Goal: Task Accomplishment & Management: Use online tool/utility

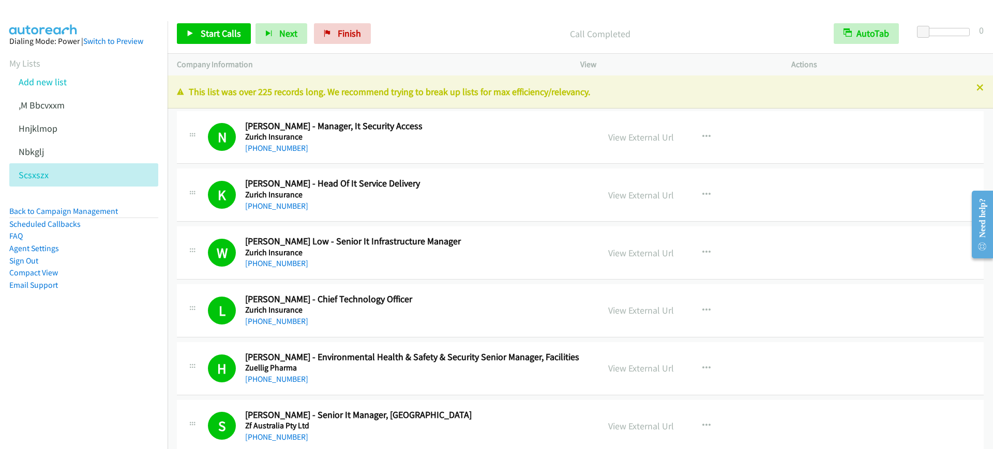
scroll to position [8532, 0]
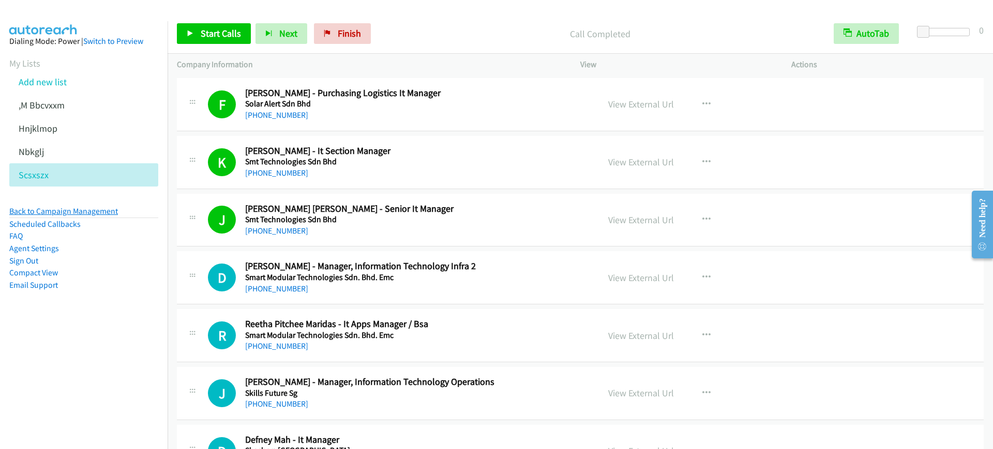
click at [64, 208] on link "Back to Campaign Management" at bounding box center [63, 211] width 109 height 10
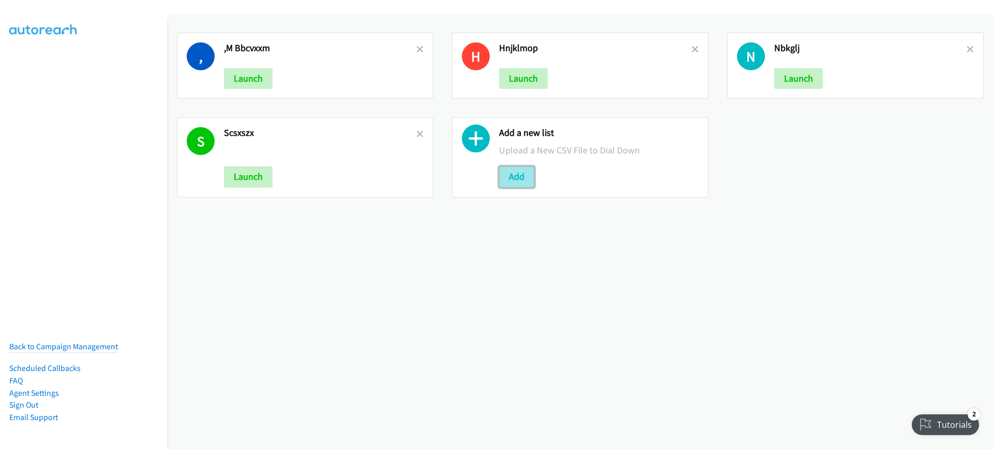
click at [517, 175] on button "Add" at bounding box center [516, 177] width 35 height 21
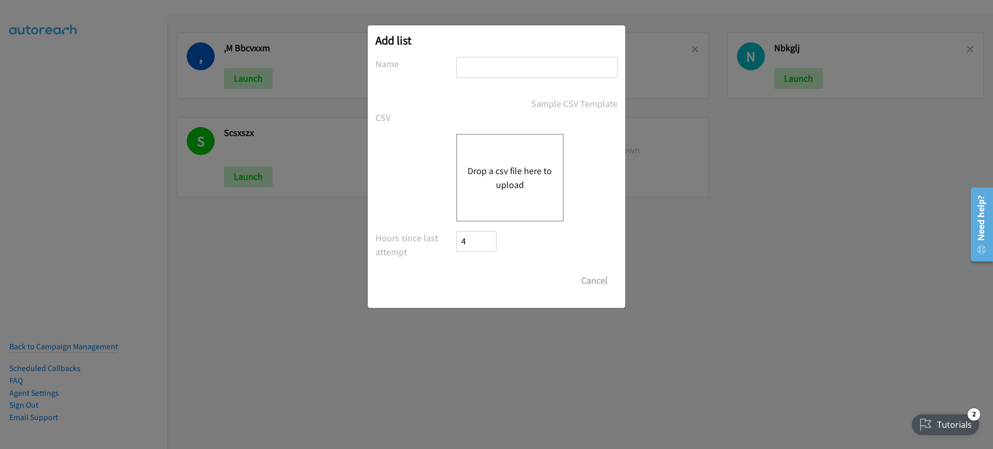
click at [493, 161] on div "Drop a csv file here to upload" at bounding box center [510, 178] width 108 height 88
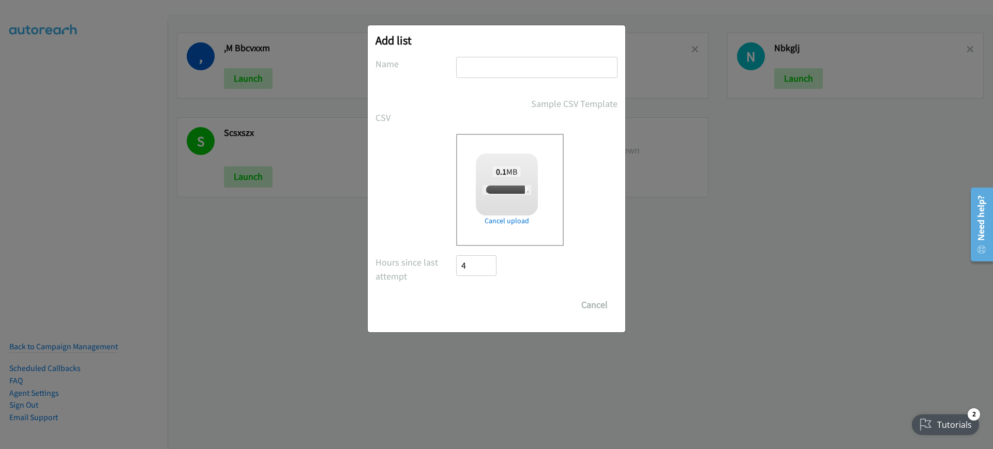
click at [556, 69] on input "text" at bounding box center [536, 67] width 161 height 21
type input "j"
checkbox input "true"
type input "jgog;khg"
click at [490, 312] on input "Save List" at bounding box center [483, 305] width 54 height 21
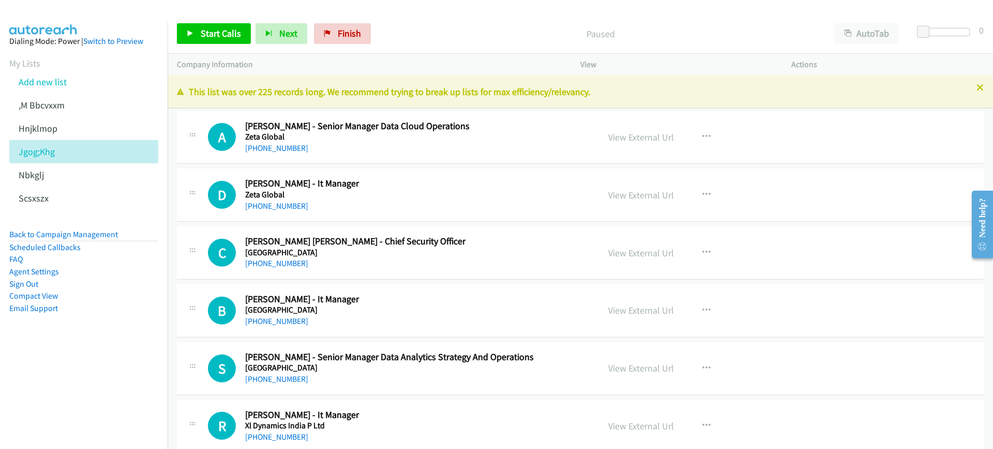
click at [73, 367] on nav "Dialing Mode: Power | Switch to Preview My Lists Add new list ,M Bbcvxxm Hnjklm…" at bounding box center [84, 245] width 168 height 449
click at [876, 27] on button "AutoTab" at bounding box center [867, 33] width 64 height 21
click at [210, 30] on span "Start Calls" at bounding box center [221, 33] width 40 height 12
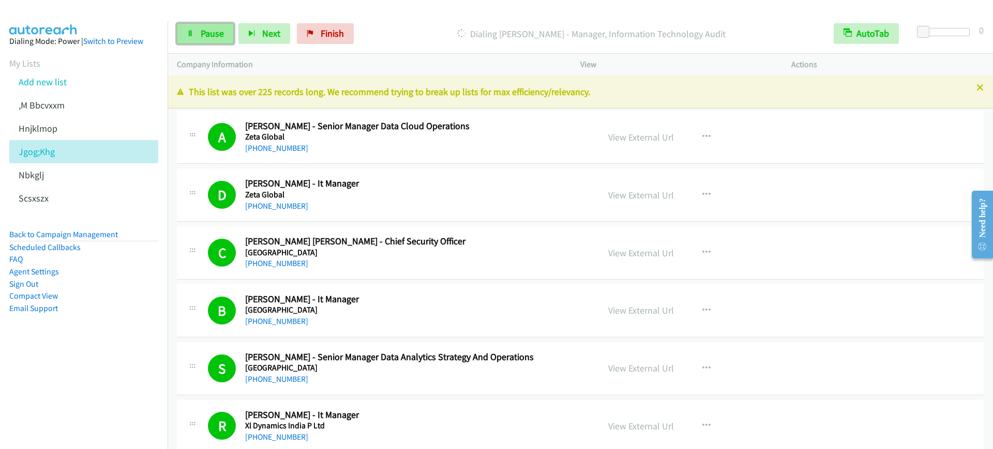
click at [191, 31] on icon at bounding box center [190, 34] width 7 height 7
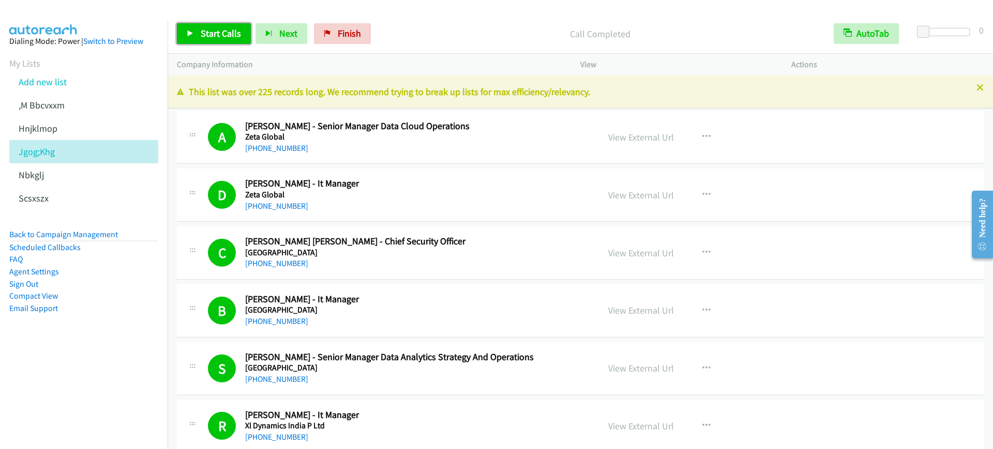
click at [200, 29] on link "Start Calls" at bounding box center [214, 33] width 74 height 21
click at [200, 29] on link "Pause" at bounding box center [205, 33] width 57 height 21
click at [214, 36] on span "Start Calls" at bounding box center [221, 33] width 40 height 12
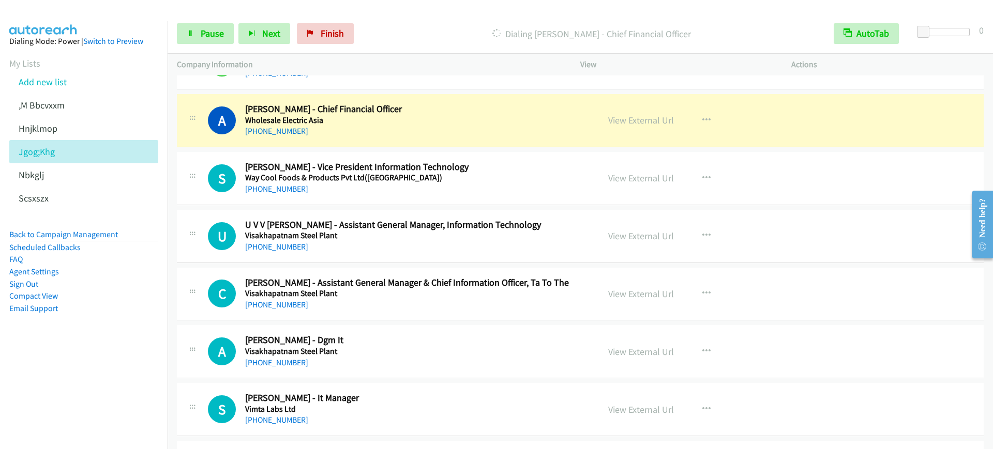
scroll to position [776, 0]
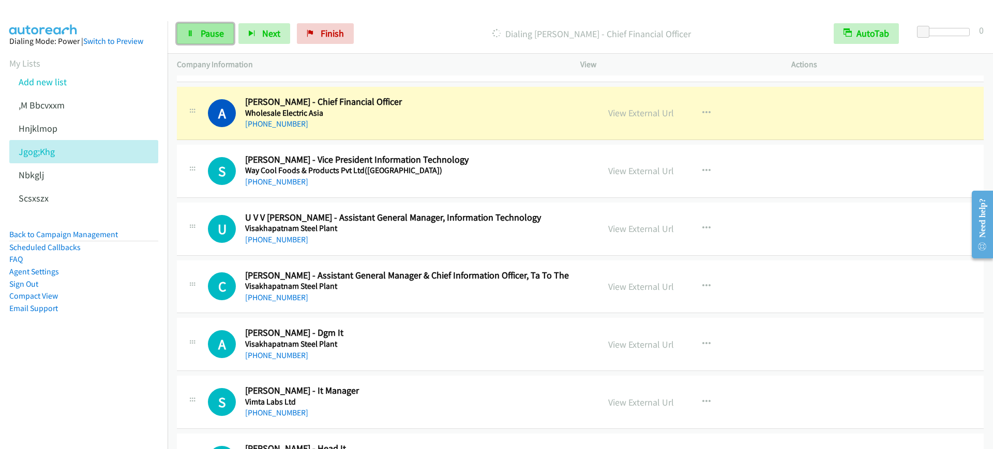
click at [213, 35] on span "Pause" at bounding box center [212, 33] width 23 height 12
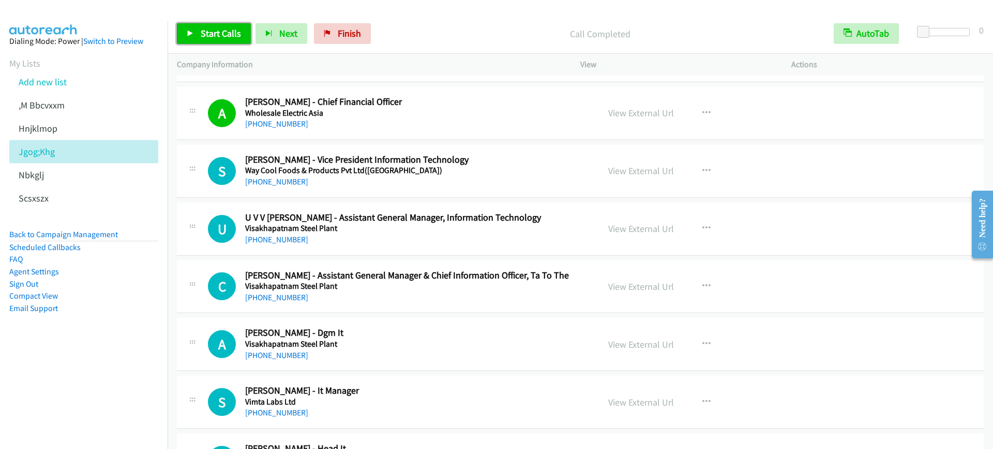
click at [218, 36] on span "Start Calls" at bounding box center [221, 33] width 40 height 12
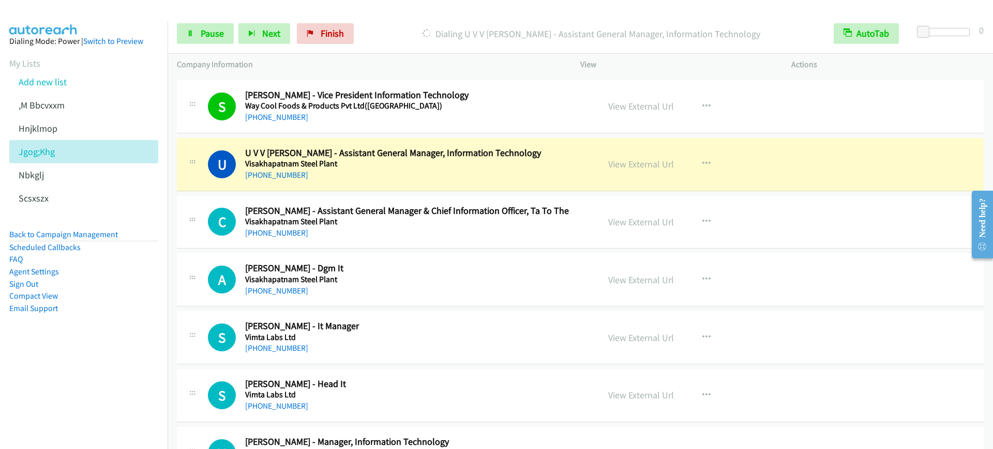
scroll to position [905, 0]
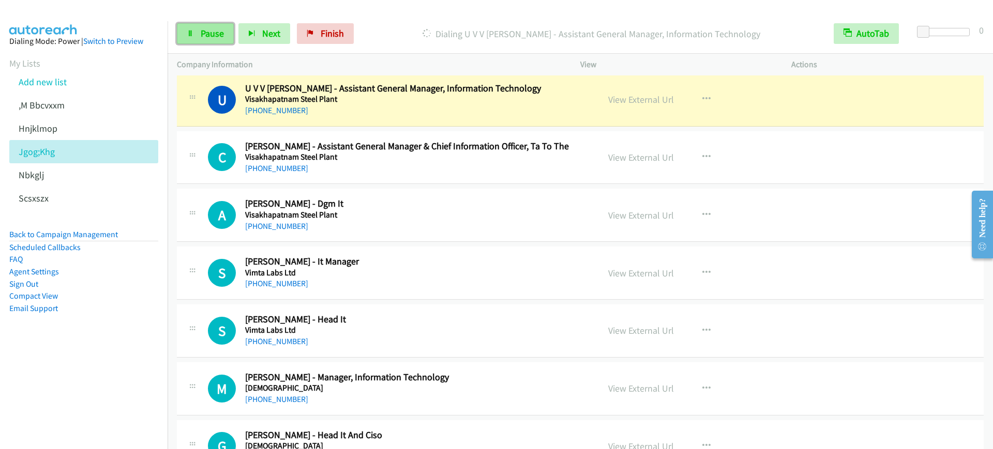
click at [198, 38] on link "Pause" at bounding box center [205, 33] width 57 height 21
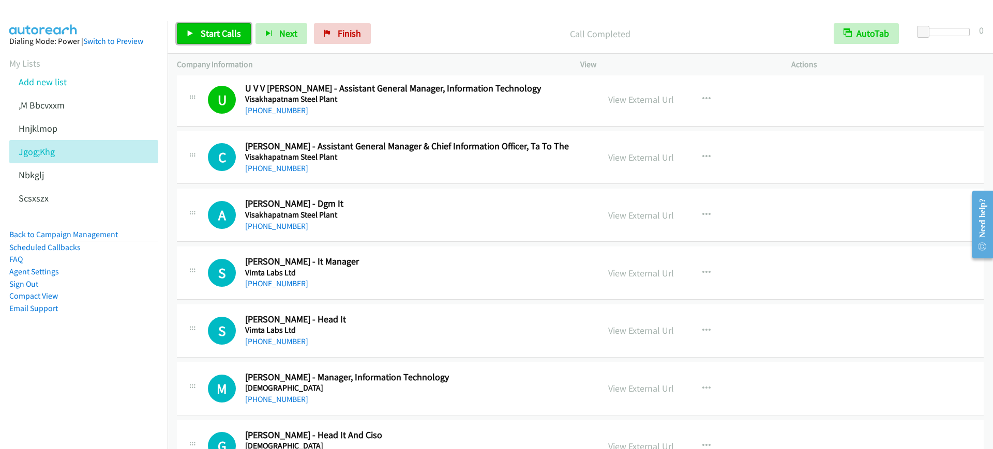
click at [215, 38] on span "Start Calls" at bounding box center [221, 33] width 40 height 12
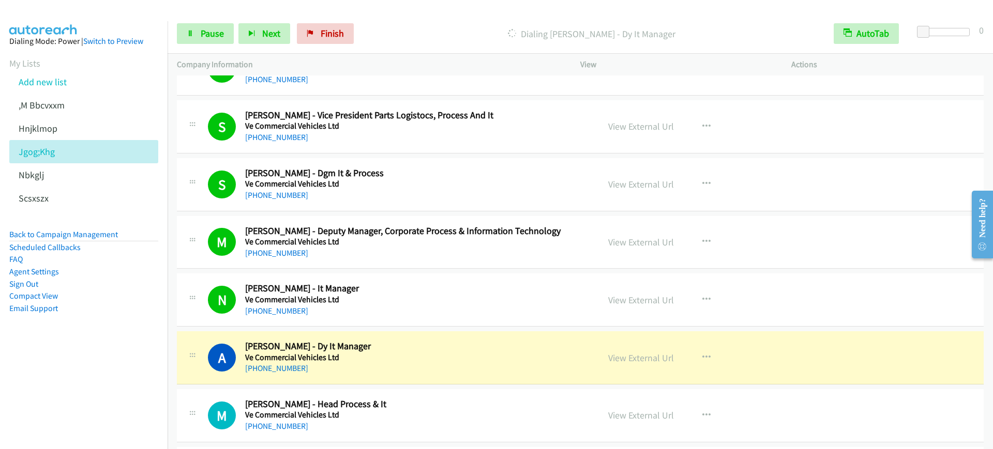
scroll to position [1939, 0]
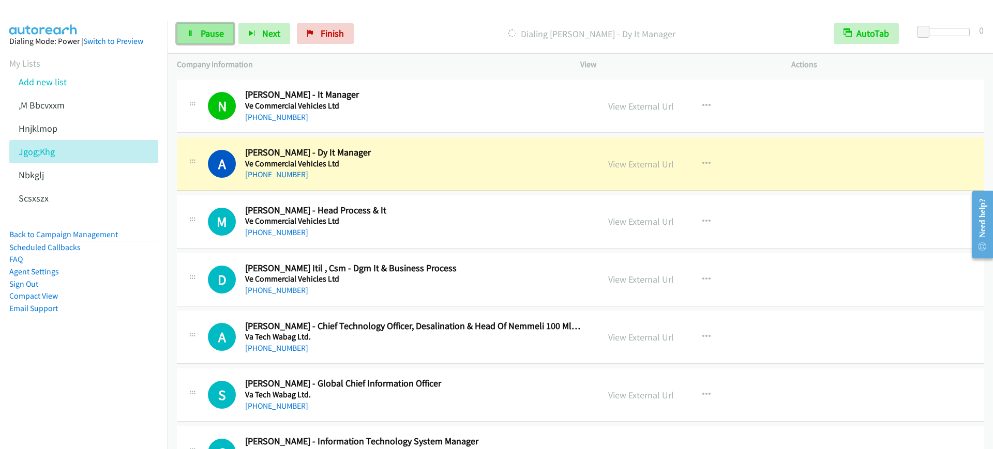
click at [207, 28] on span "Pause" at bounding box center [212, 33] width 23 height 12
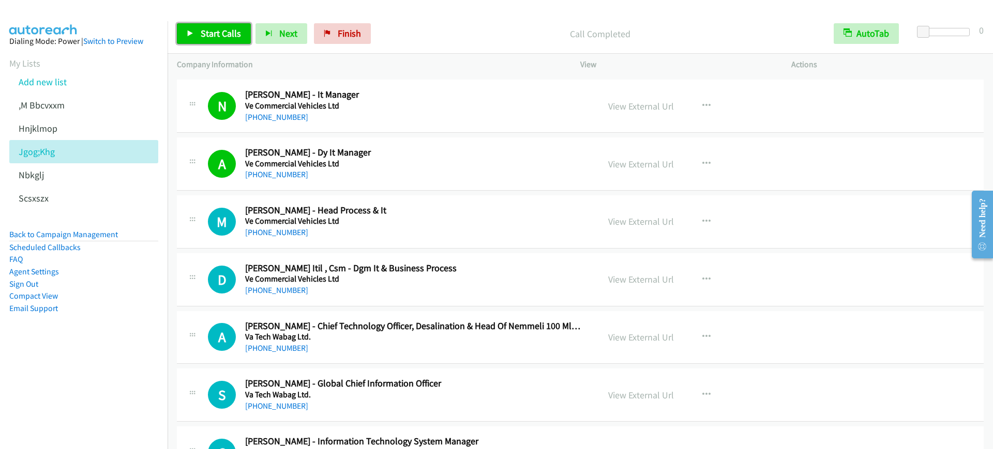
click at [212, 30] on span "Start Calls" at bounding box center [221, 33] width 40 height 12
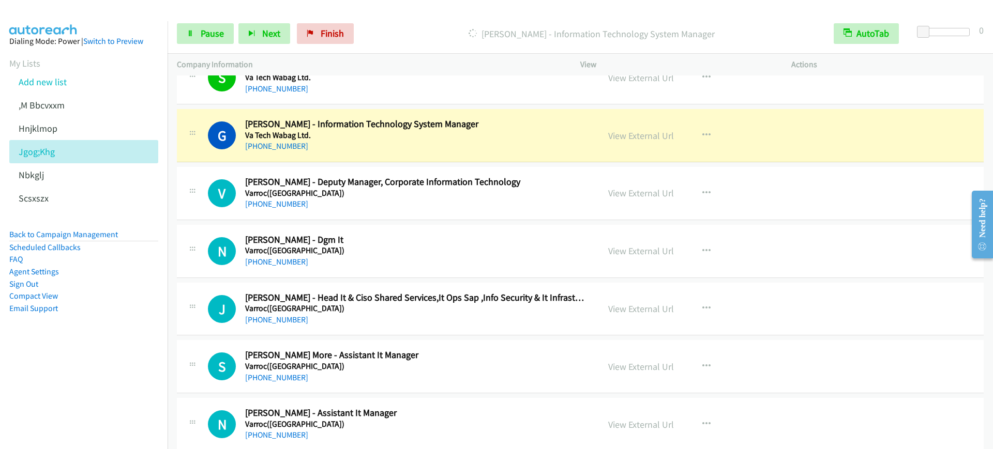
scroll to position [2262, 0]
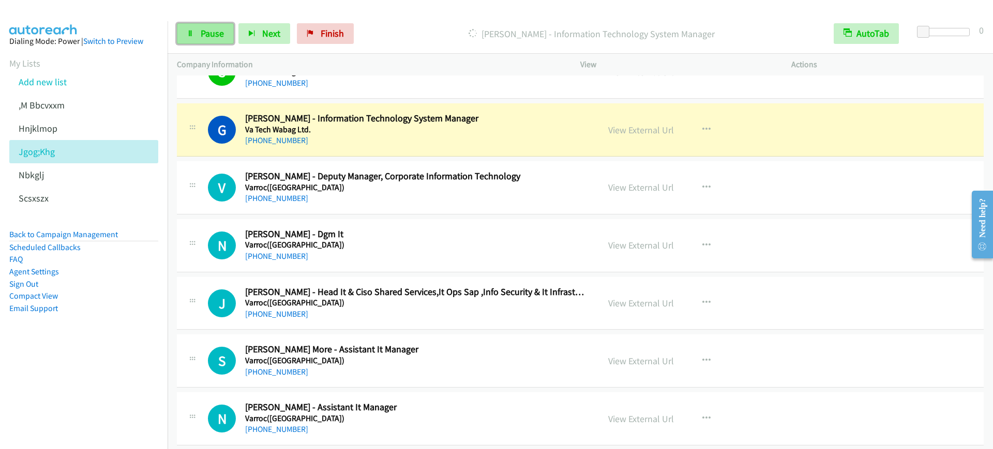
click at [208, 35] on span "Pause" at bounding box center [212, 33] width 23 height 12
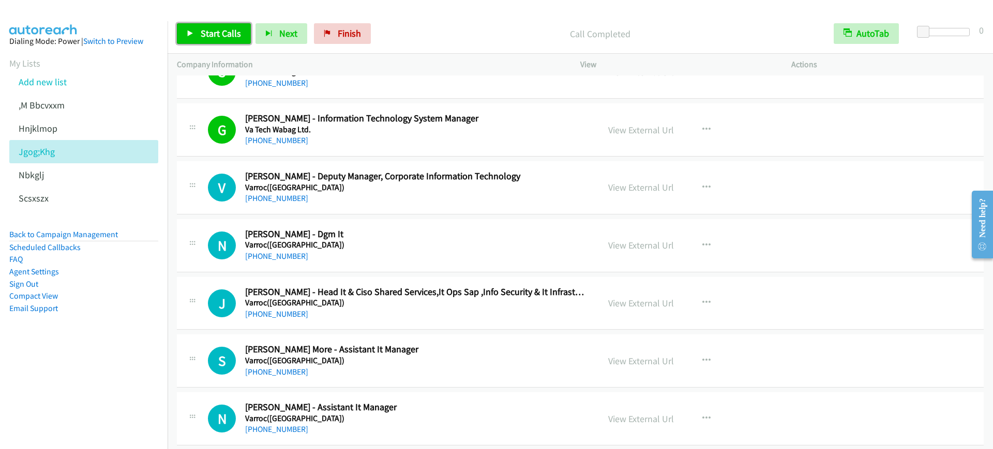
click at [229, 30] on span "Start Calls" at bounding box center [221, 33] width 40 height 12
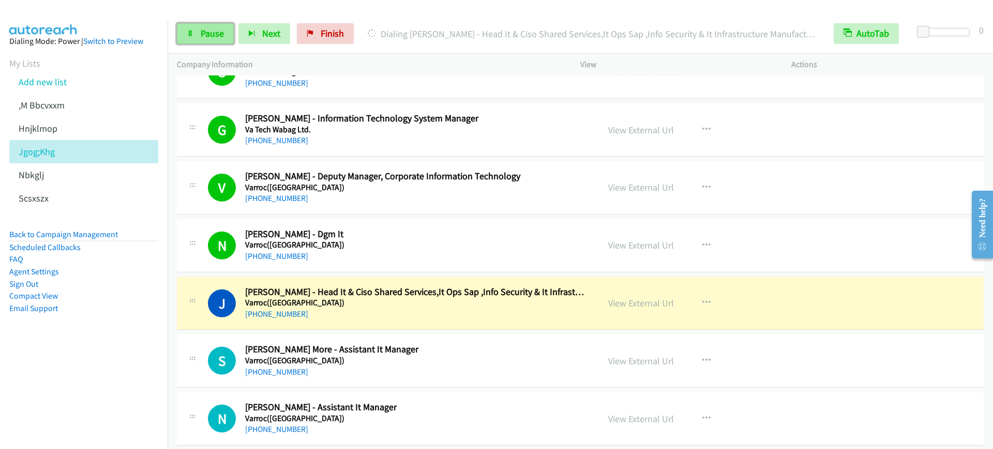
click at [215, 28] on span "Pause" at bounding box center [212, 33] width 23 height 12
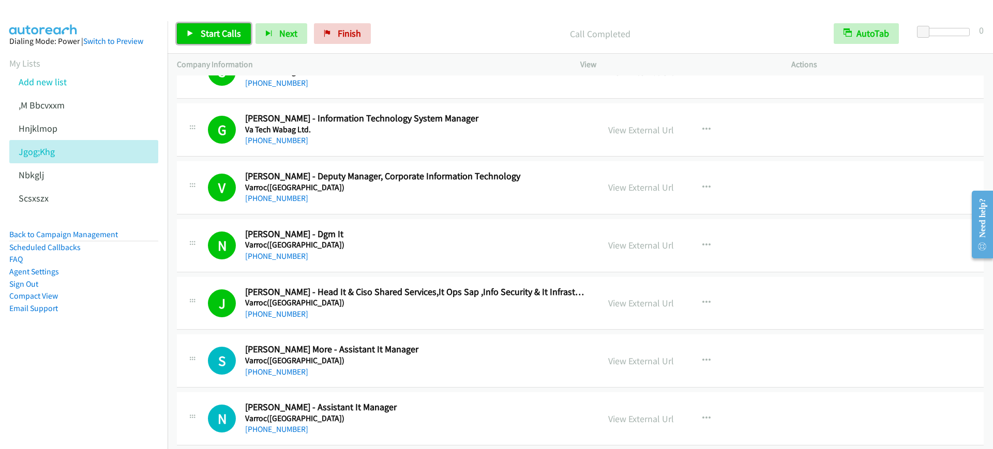
click at [210, 23] on link "Start Calls" at bounding box center [214, 33] width 74 height 21
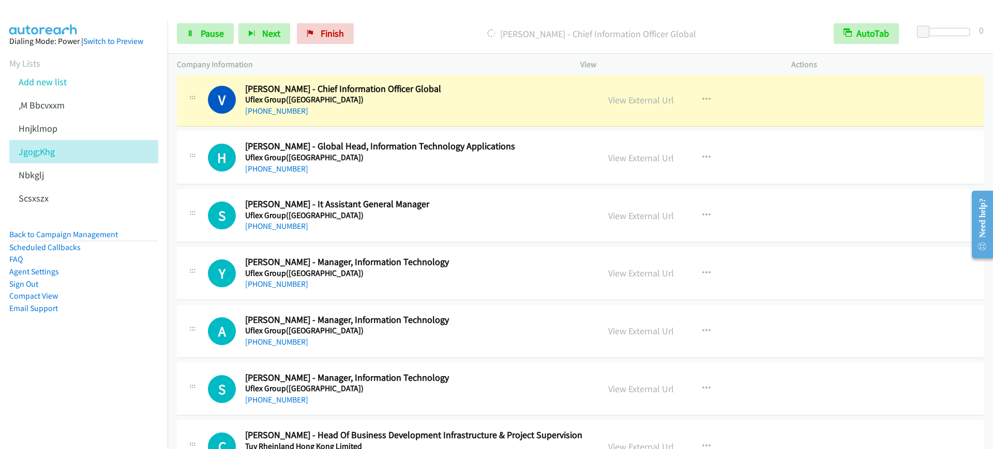
scroll to position [4008, 0]
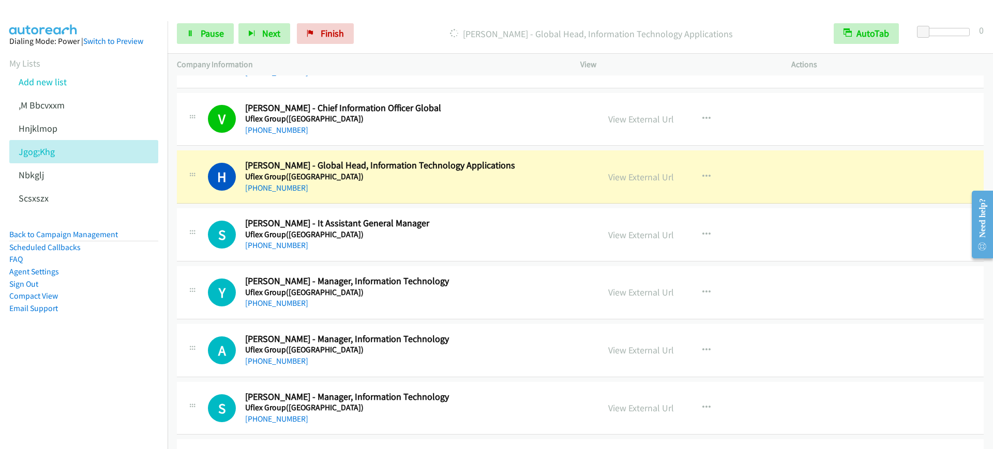
click at [628, 112] on div "View External Url" at bounding box center [641, 119] width 66 height 14
click at [637, 119] on link "View External Url" at bounding box center [641, 119] width 66 height 12
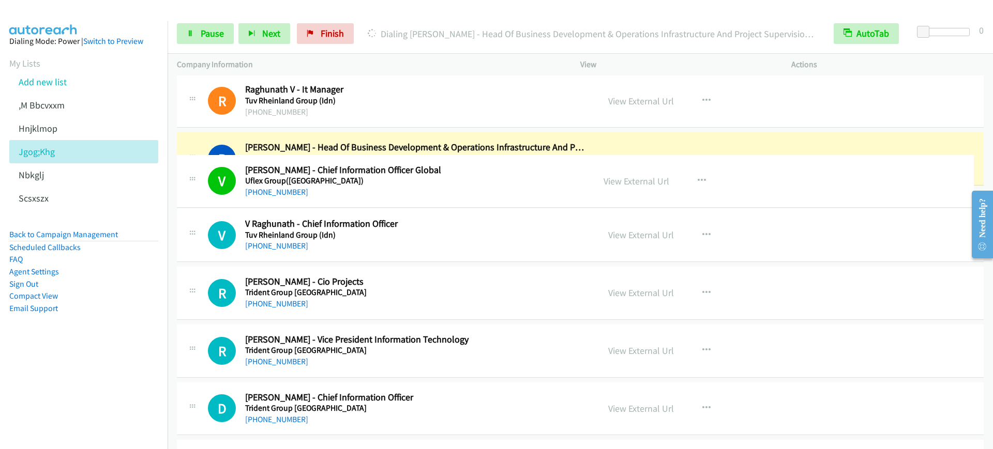
scroll to position [4395, 0]
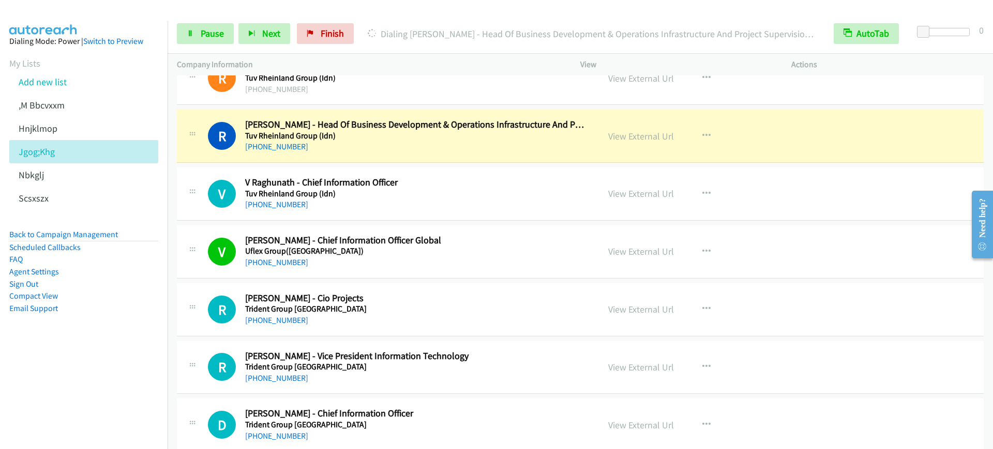
drag, startPoint x: 351, startPoint y: 250, endPoint x: 735, endPoint y: 295, distance: 386.3
click at [424, 86] on div "+9180464981108000" at bounding box center [415, 89] width 340 height 12
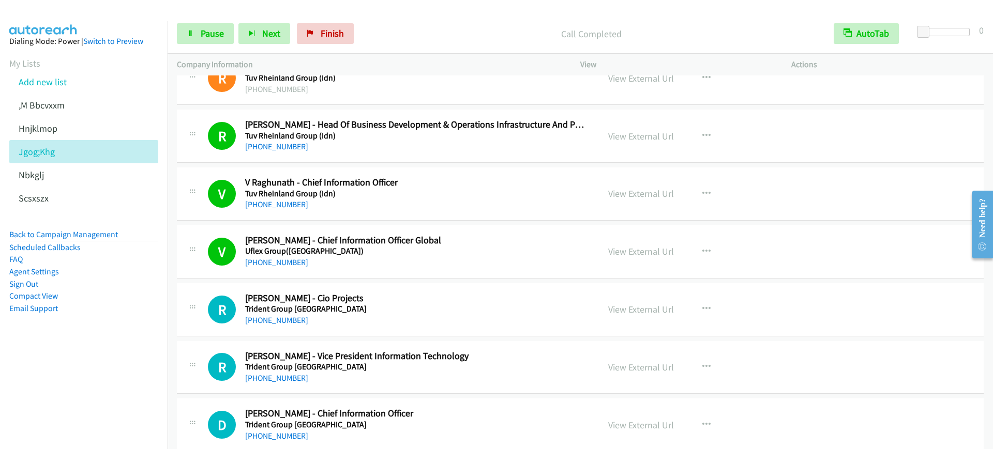
scroll to position [4525, 0]
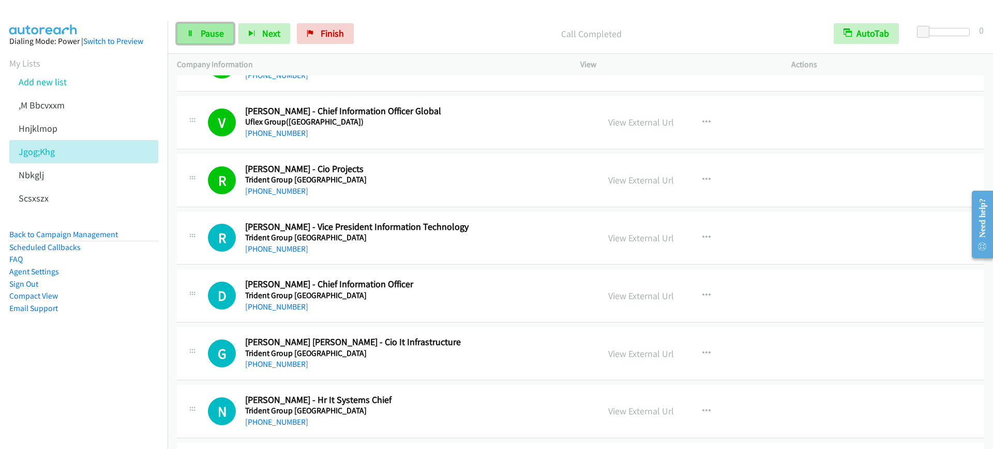
click at [194, 33] on link "Pause" at bounding box center [205, 33] width 57 height 21
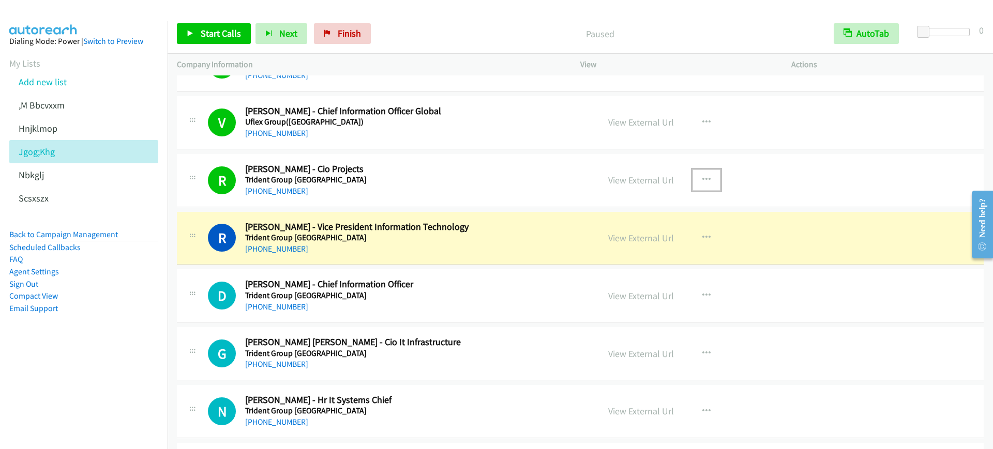
click at [713, 176] on button "button" at bounding box center [706, 180] width 28 height 21
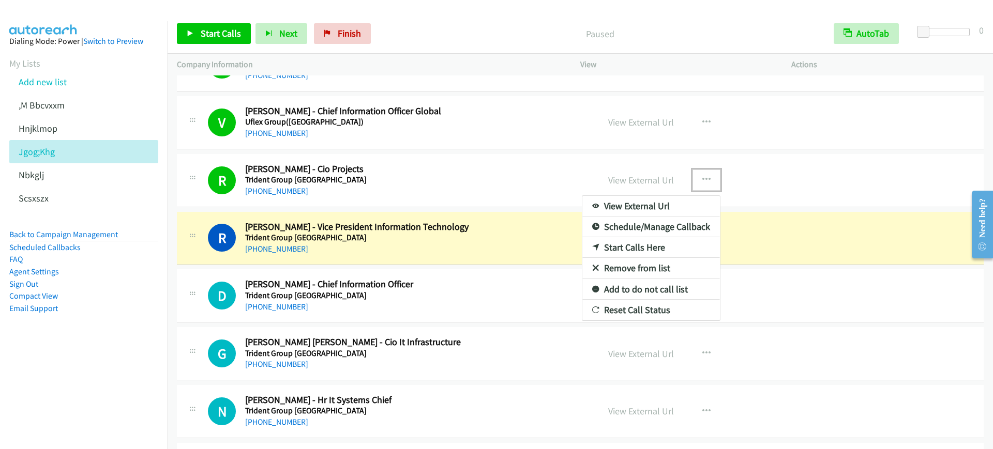
click at [646, 250] on link "Start Calls Here" at bounding box center [651, 247] width 138 height 21
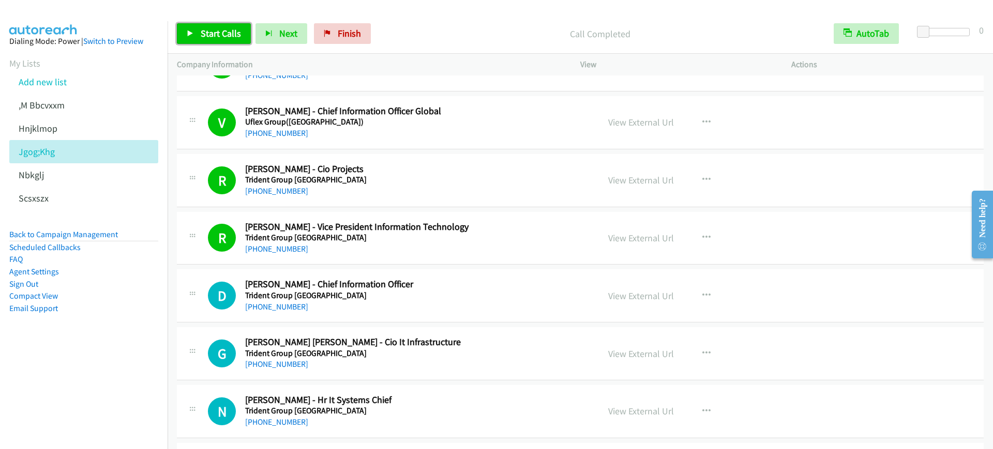
click at [203, 29] on span "Start Calls" at bounding box center [221, 33] width 40 height 12
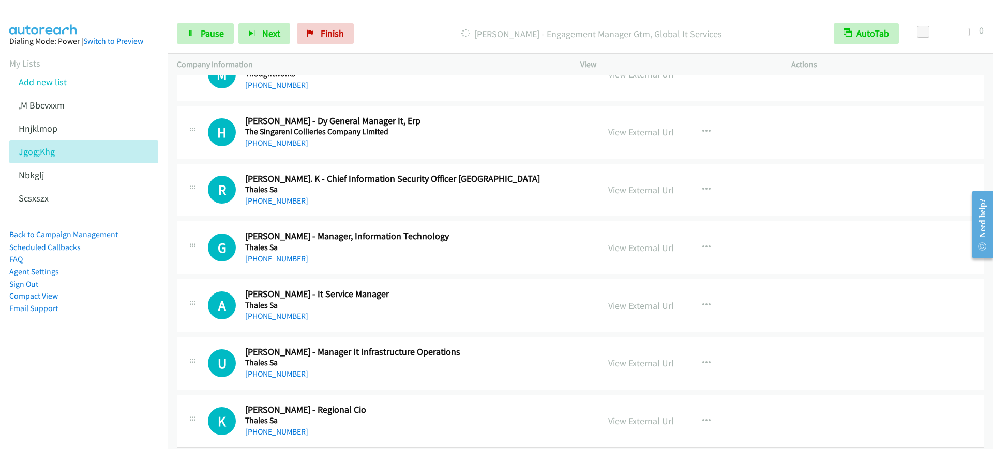
scroll to position [5365, 0]
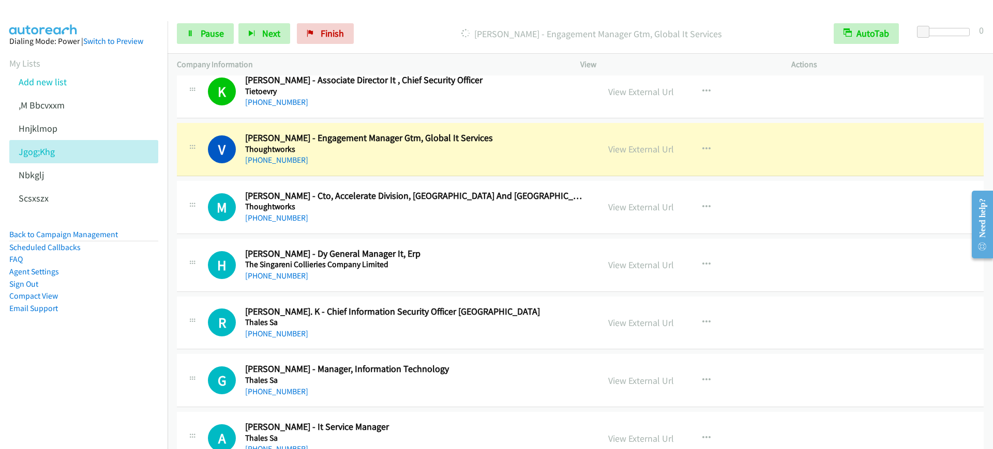
click at [41, 355] on aside "Dialing Mode: Power | Switch to Preview My Lists Add new list ,M Bbcvxxm Hnjklm…" at bounding box center [84, 191] width 168 height 340
click at [213, 21] on div "Start Calls Pause Next Finish Dialing Vysakh Venugopalan - Engagement Manager G…" at bounding box center [580, 34] width 825 height 40
click at [215, 33] on span "Pause" at bounding box center [212, 33] width 23 height 12
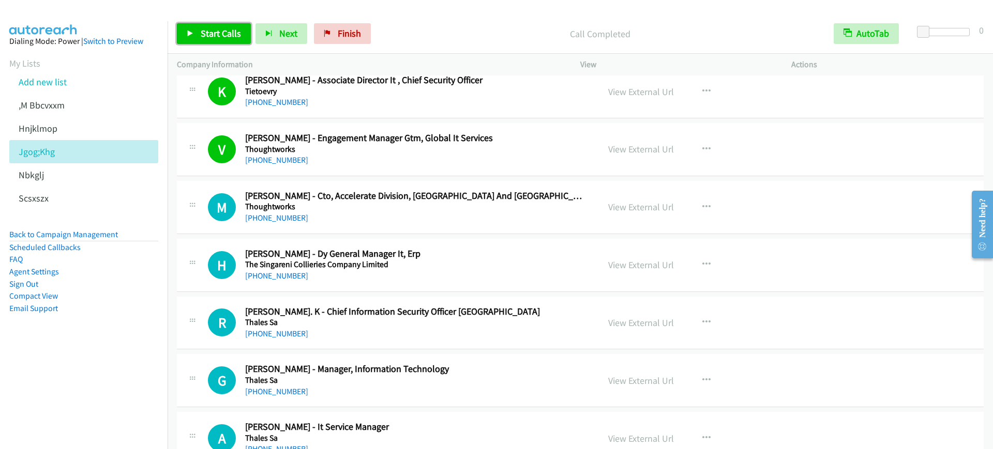
click at [223, 42] on link "Start Calls" at bounding box center [214, 33] width 74 height 21
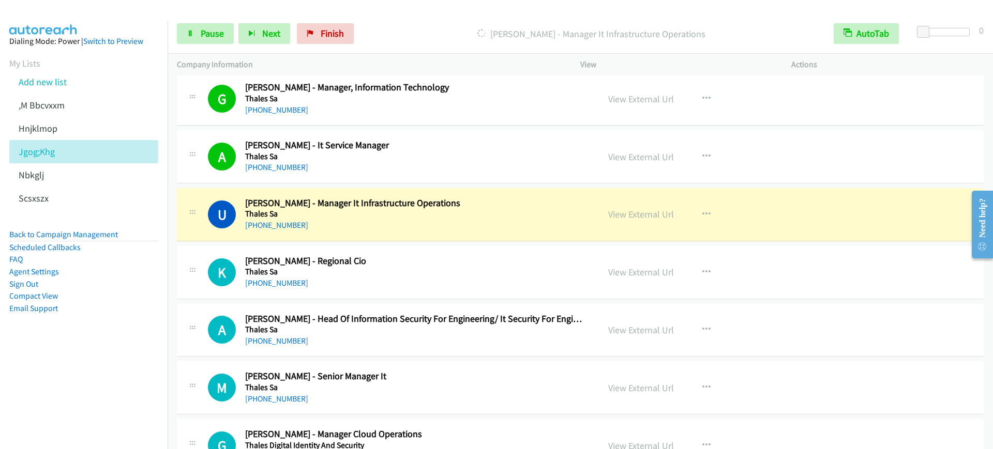
scroll to position [5623, 0]
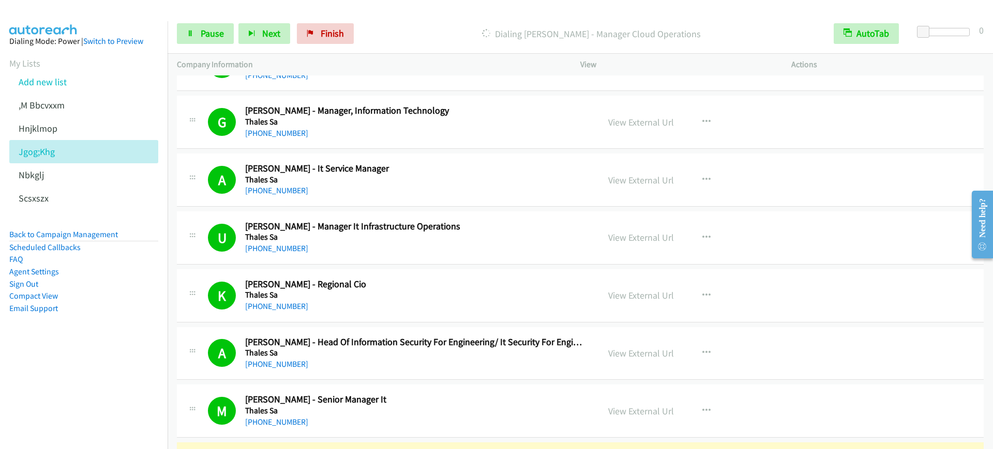
click at [195, 44] on div "Start Calls Pause Next Finish Dialing Gaurav Rajpal - Manager Cloud Operations …" at bounding box center [580, 34] width 825 height 40
click at [199, 35] on link "Pause" at bounding box center [205, 33] width 57 height 21
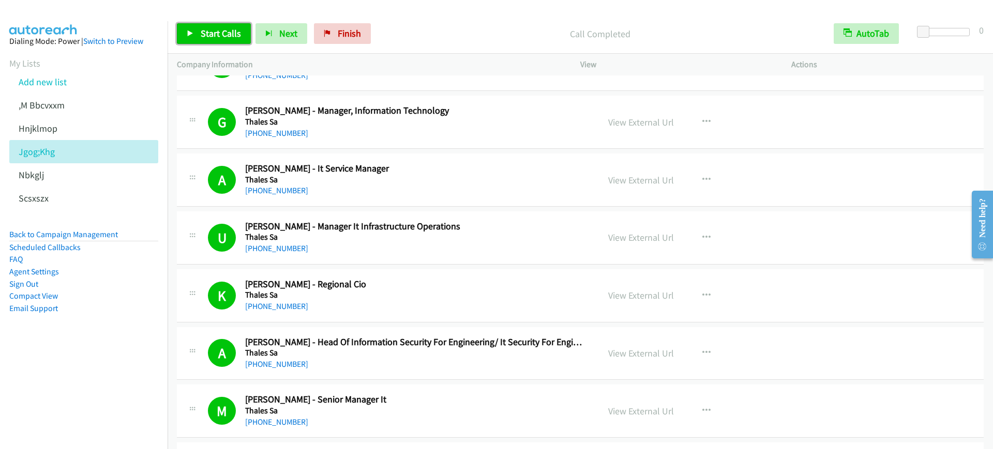
click at [220, 34] on span "Start Calls" at bounding box center [221, 33] width 40 height 12
click at [209, 33] on span "Start Calls" at bounding box center [221, 33] width 40 height 12
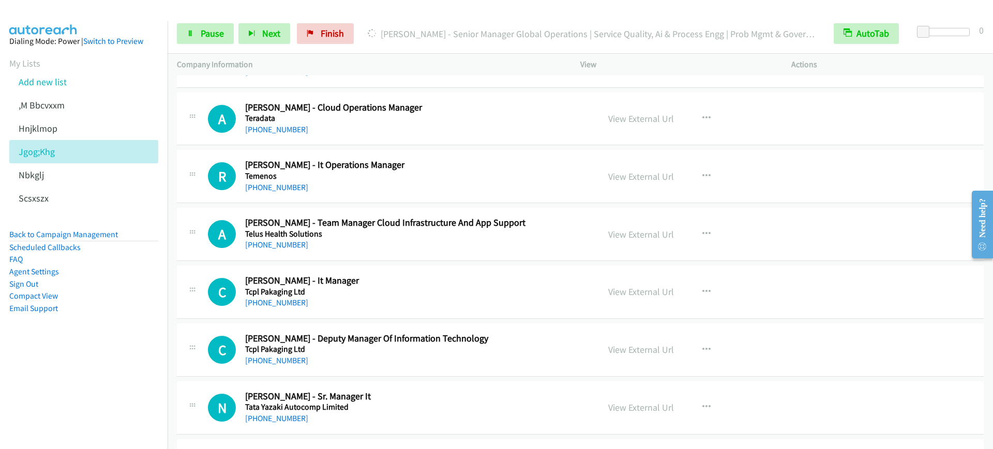
scroll to position [6011, 0]
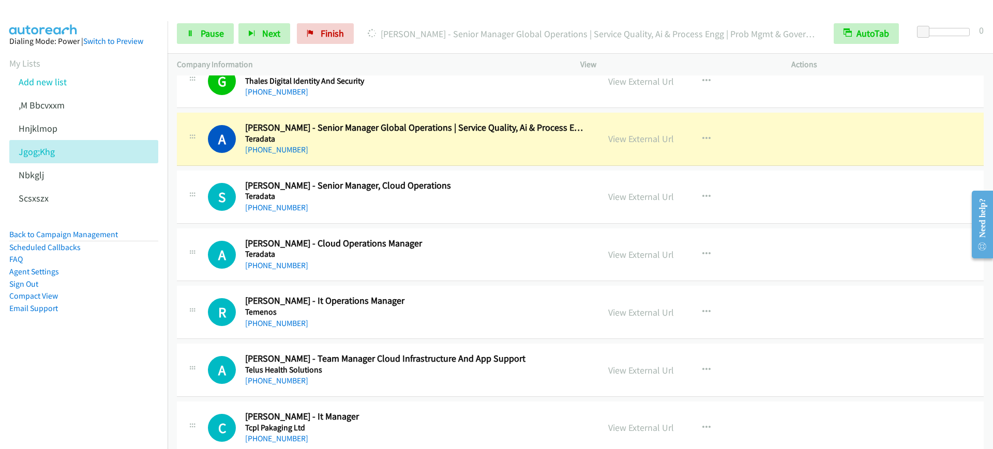
click at [388, 153] on div "+91 93738 87174" at bounding box center [415, 150] width 340 height 12
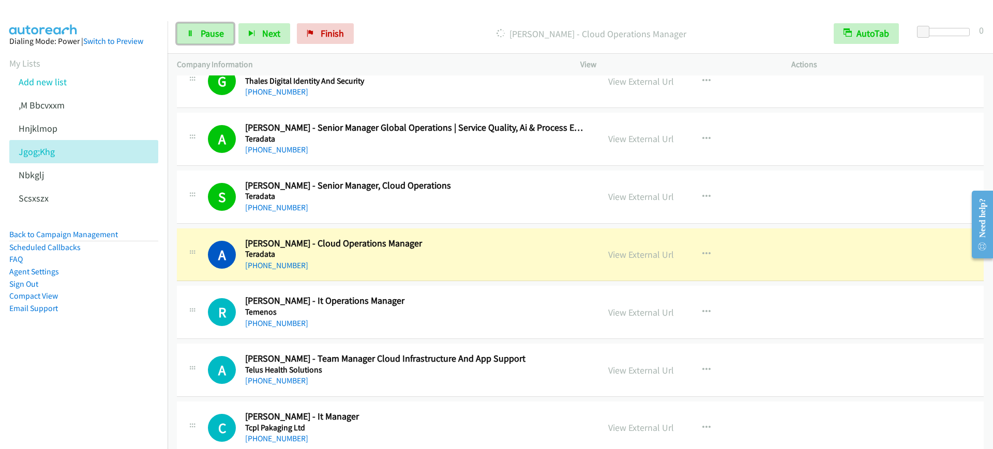
drag, startPoint x: 189, startPoint y: 29, endPoint x: 253, endPoint y: 127, distance: 117.2
click at [189, 31] on icon at bounding box center [190, 34] width 7 height 7
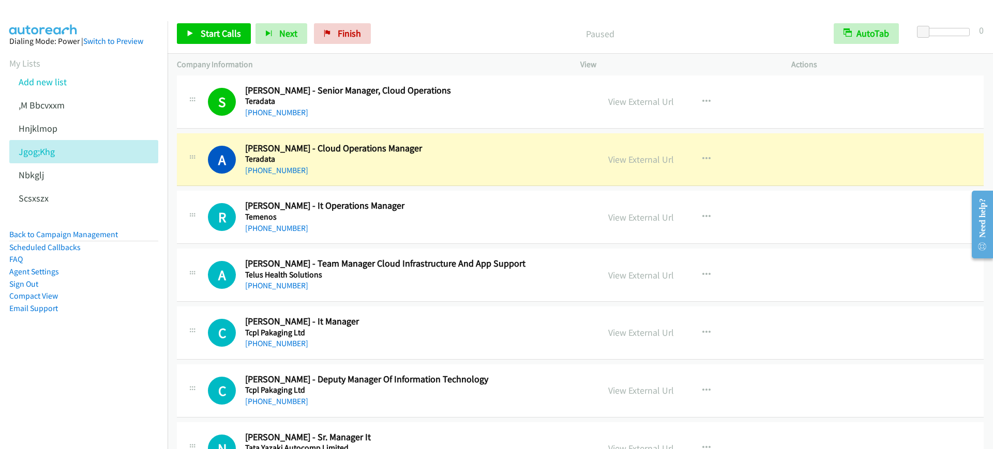
scroll to position [6141, 0]
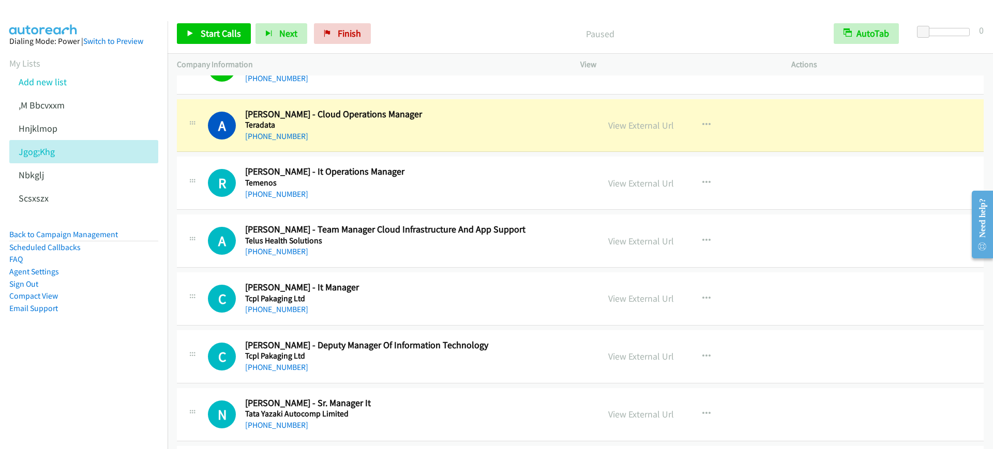
click at [73, 382] on nav "Dialing Mode: Power | Switch to Preview My Lists Add new list ,M Bbcvxxm Hnjklm…" at bounding box center [84, 245] width 168 height 449
click at [471, 40] on div "Paused" at bounding box center [599, 33] width 449 height 21
click at [220, 33] on span "Start Calls" at bounding box center [221, 33] width 40 height 12
click at [264, 32] on span "Next" at bounding box center [271, 33] width 18 height 12
click at [207, 35] on span "Pause" at bounding box center [212, 33] width 23 height 12
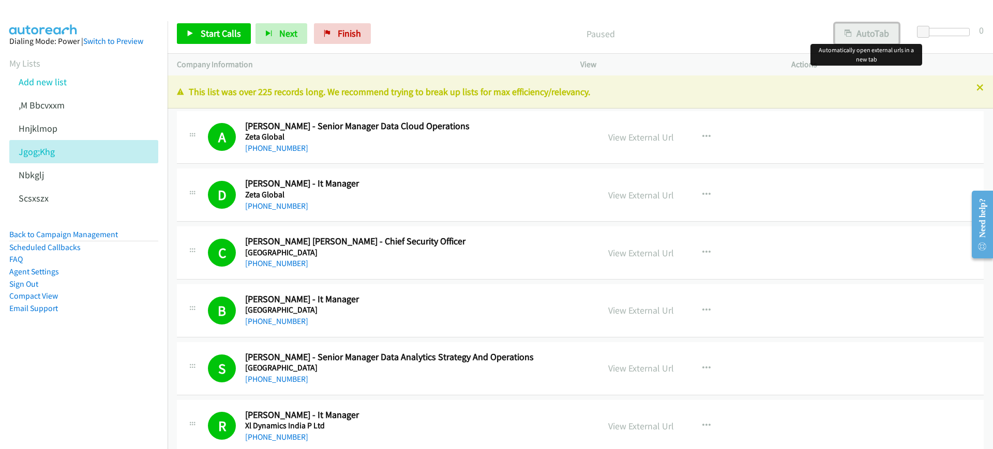
click at [882, 33] on button "AutoTab" at bounding box center [867, 33] width 64 height 21
click at [220, 34] on span "Start Calls" at bounding box center [221, 33] width 40 height 12
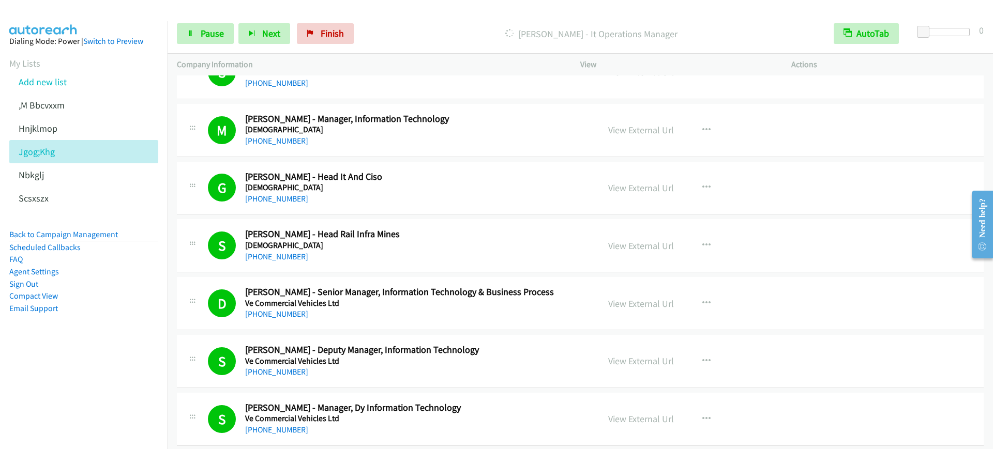
scroll to position [1357, 0]
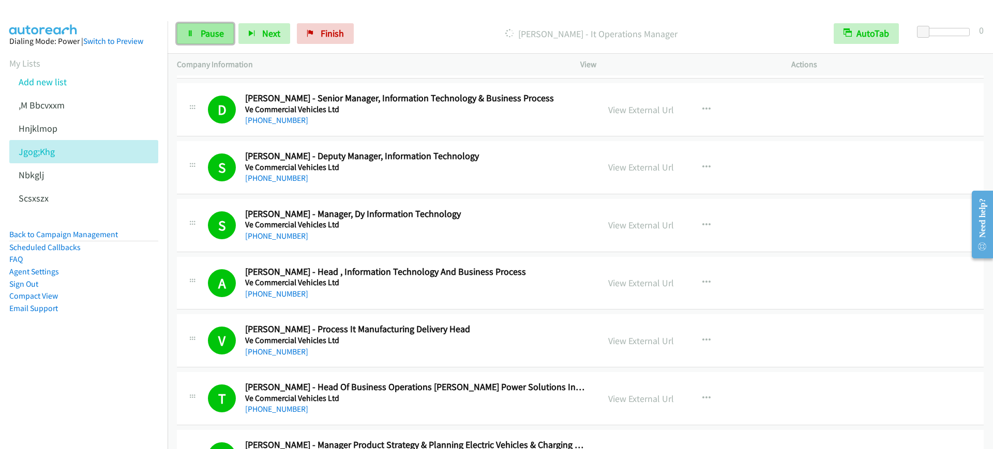
click at [215, 43] on link "Pause" at bounding box center [205, 33] width 57 height 21
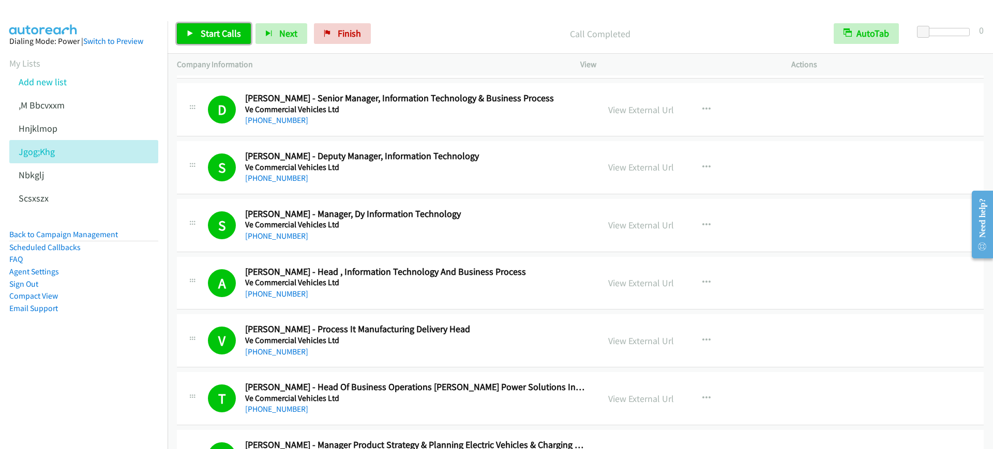
click at [220, 40] on link "Start Calls" at bounding box center [214, 33] width 74 height 21
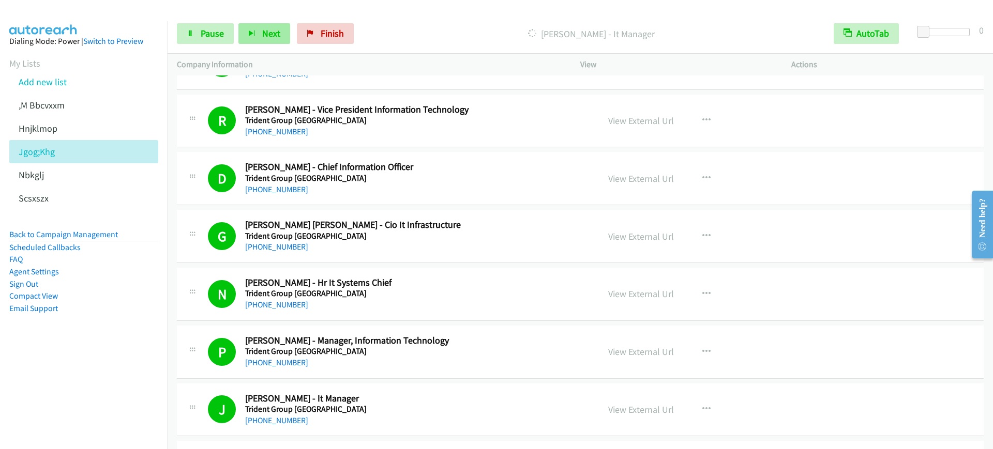
scroll to position [4654, 0]
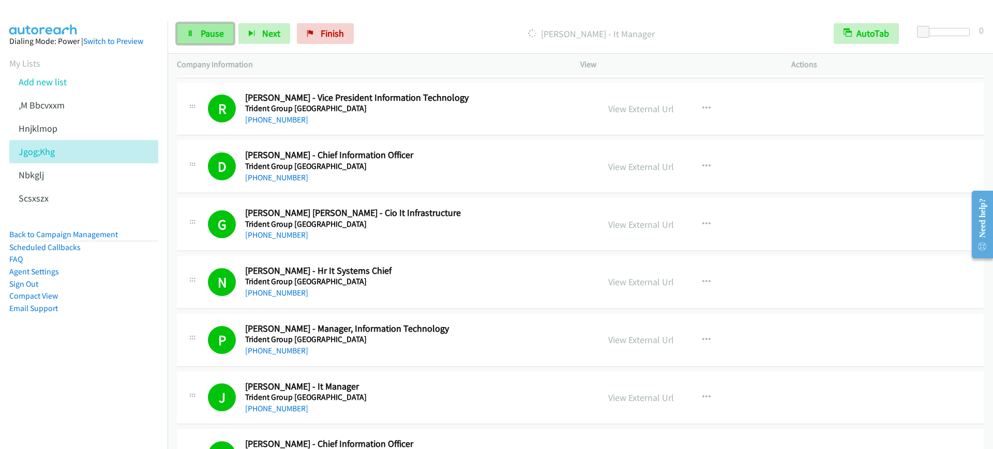
click at [195, 31] on link "Pause" at bounding box center [205, 33] width 57 height 21
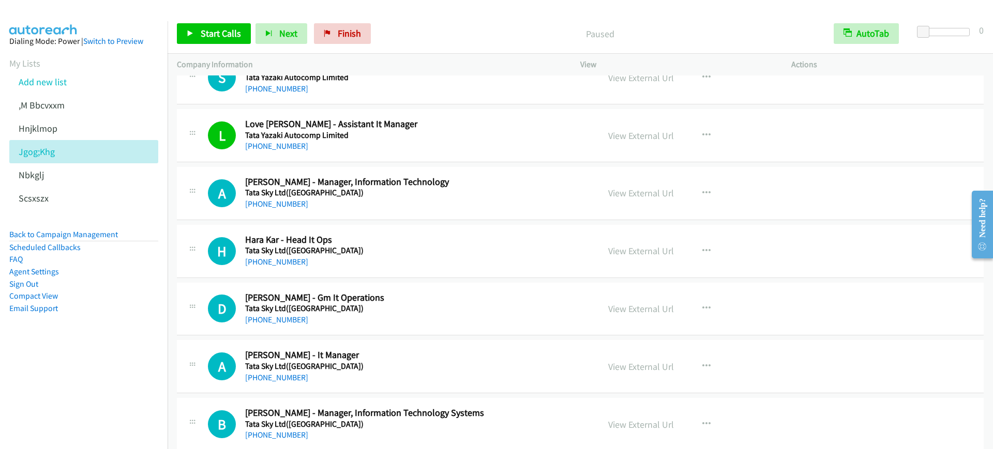
scroll to position [6270, 0]
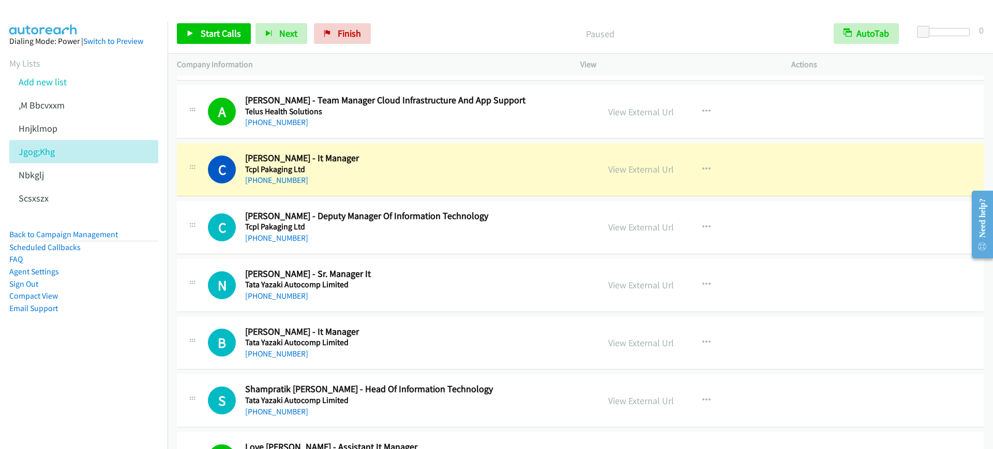
click at [402, 160] on h2 "Chidambaram Iyer - It Manager" at bounding box center [415, 159] width 340 height 12
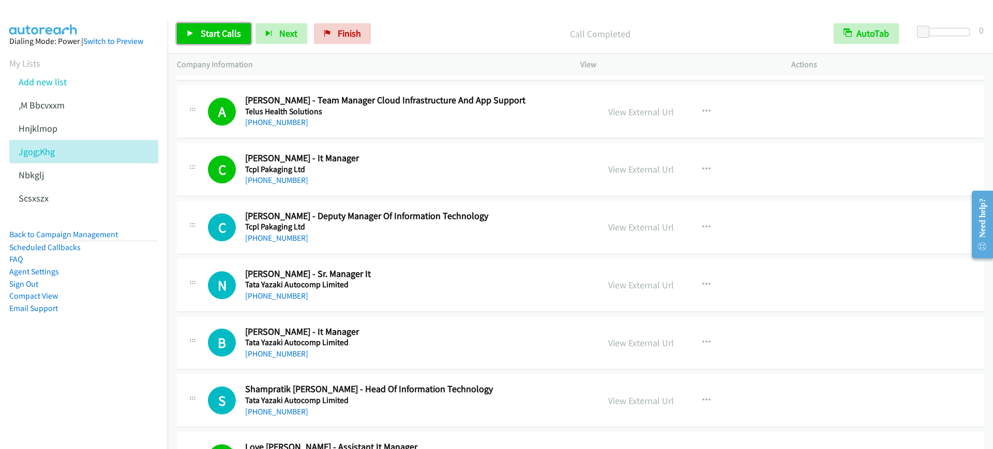
click at [200, 34] on link "Start Calls" at bounding box center [214, 33] width 74 height 21
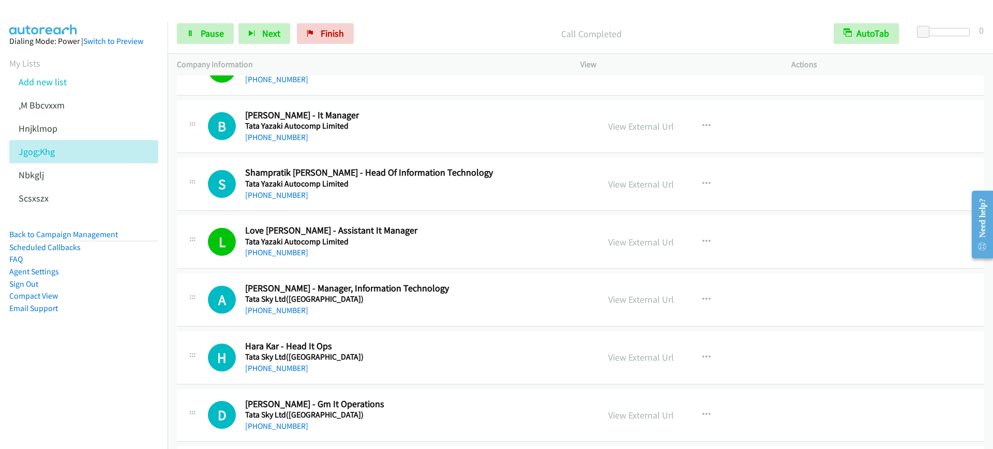
scroll to position [6464, 0]
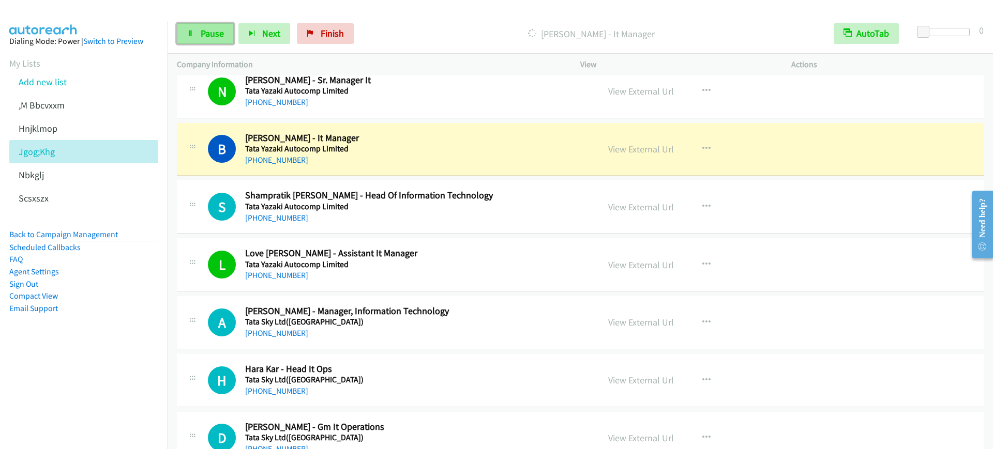
click at [218, 39] on span "Pause" at bounding box center [212, 33] width 23 height 12
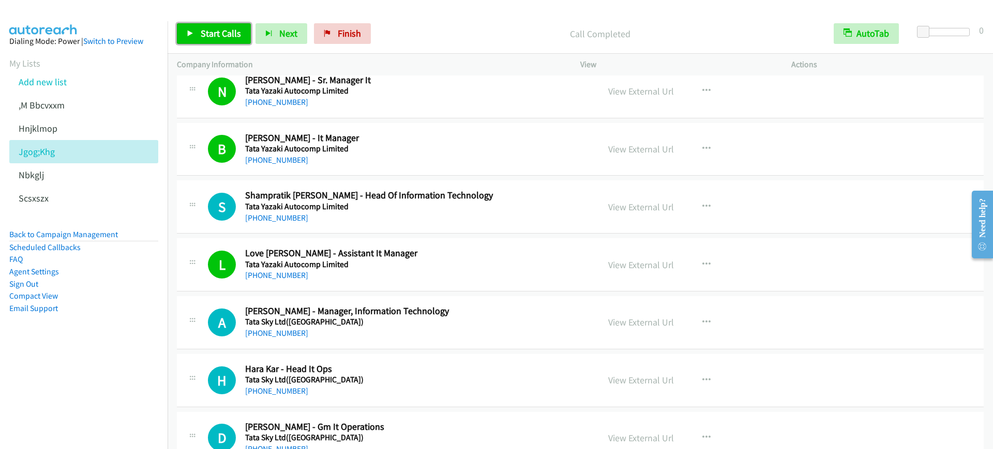
click at [209, 37] on span "Start Calls" at bounding box center [221, 33] width 40 height 12
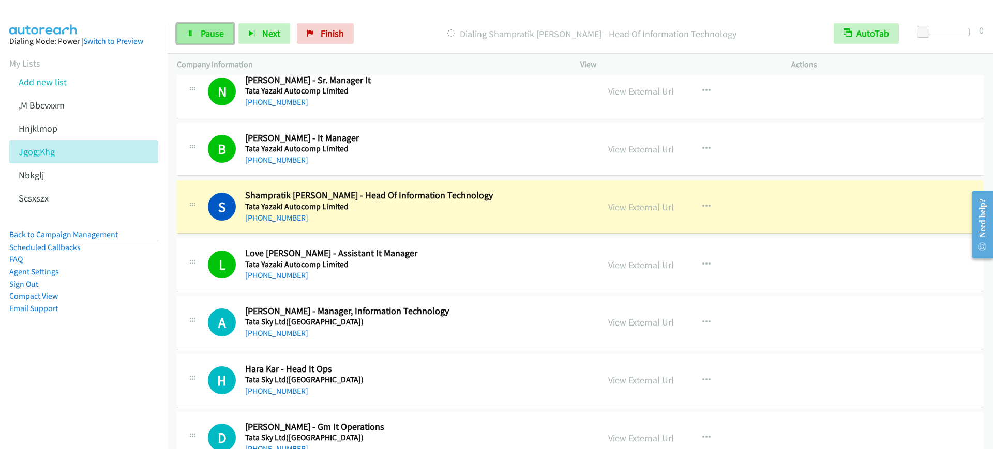
click at [218, 27] on span "Pause" at bounding box center [212, 33] width 23 height 12
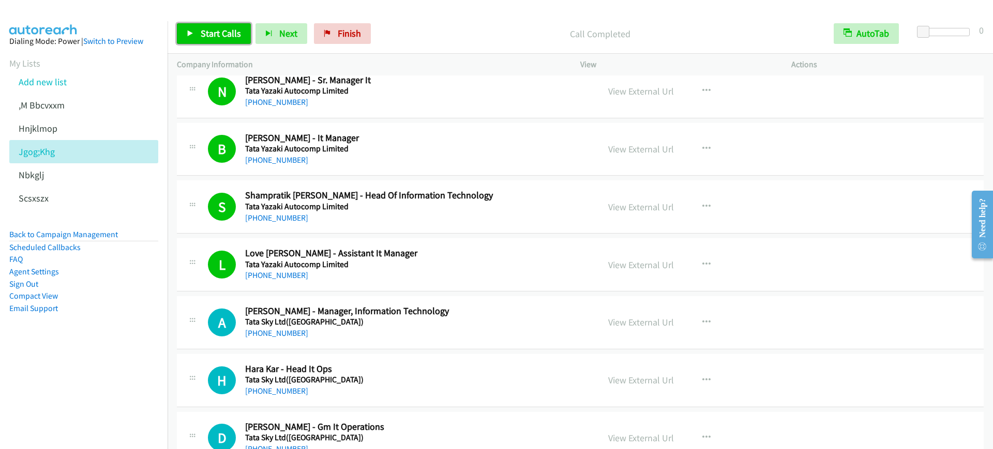
click at [229, 38] on span "Start Calls" at bounding box center [221, 33] width 40 height 12
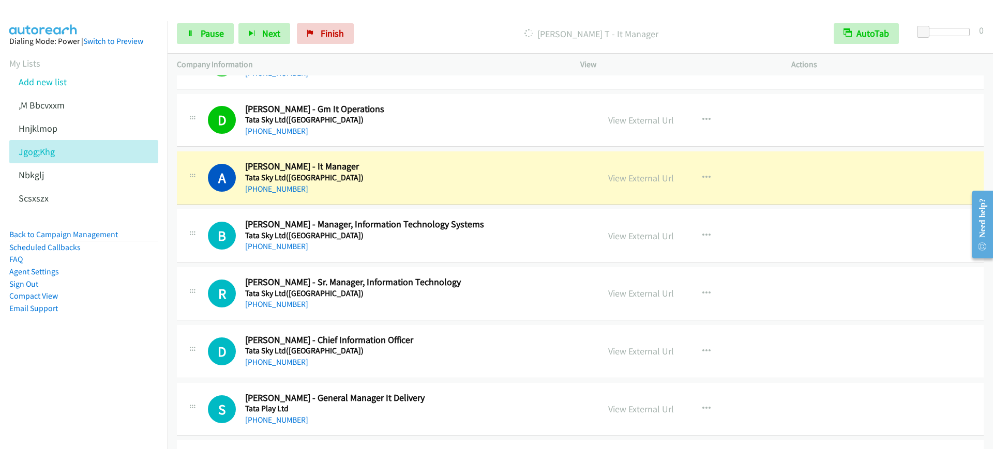
scroll to position [6787, 0]
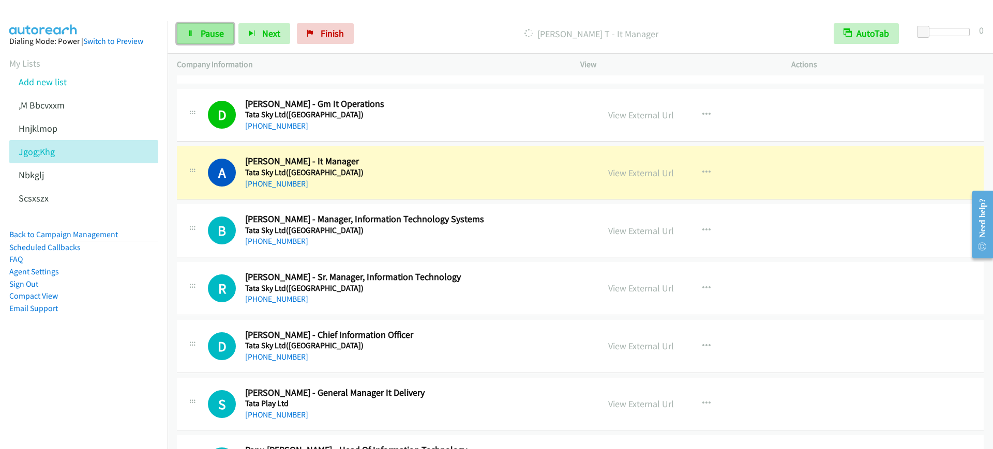
click at [220, 35] on span "Pause" at bounding box center [212, 33] width 23 height 12
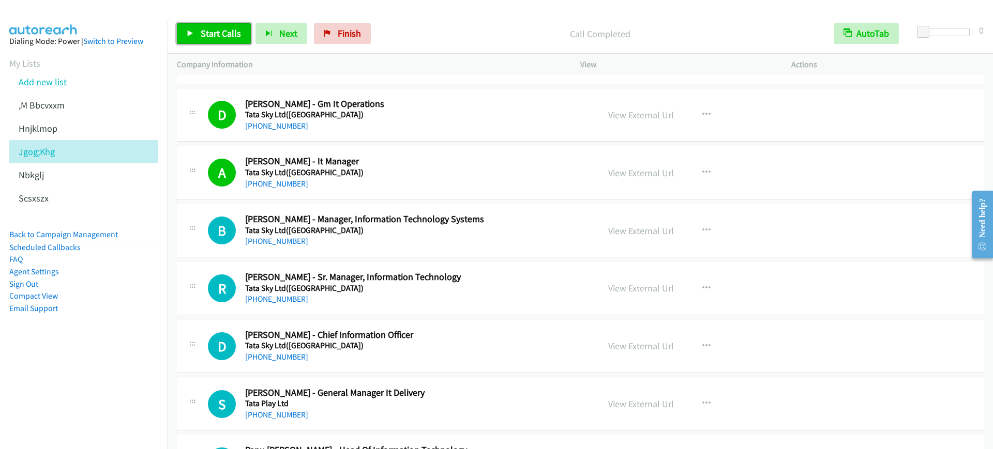
click at [224, 37] on span "Start Calls" at bounding box center [221, 33] width 40 height 12
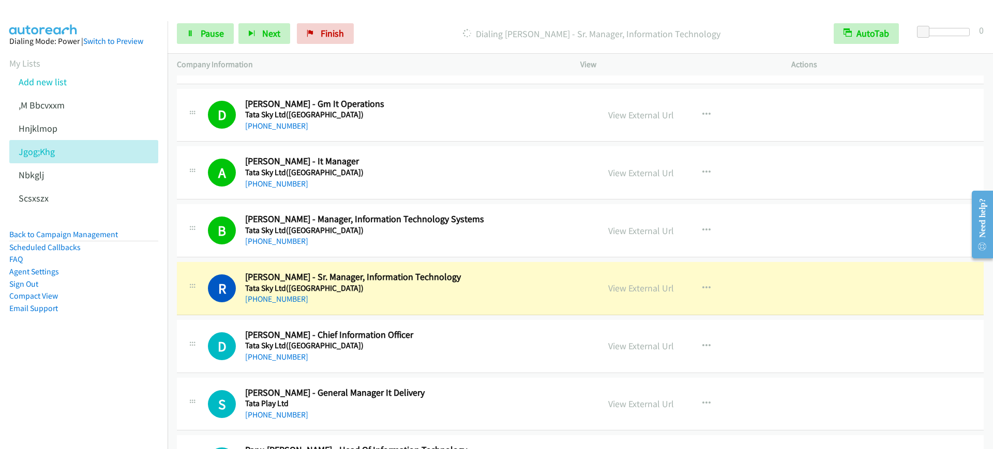
scroll to position [6916, 0]
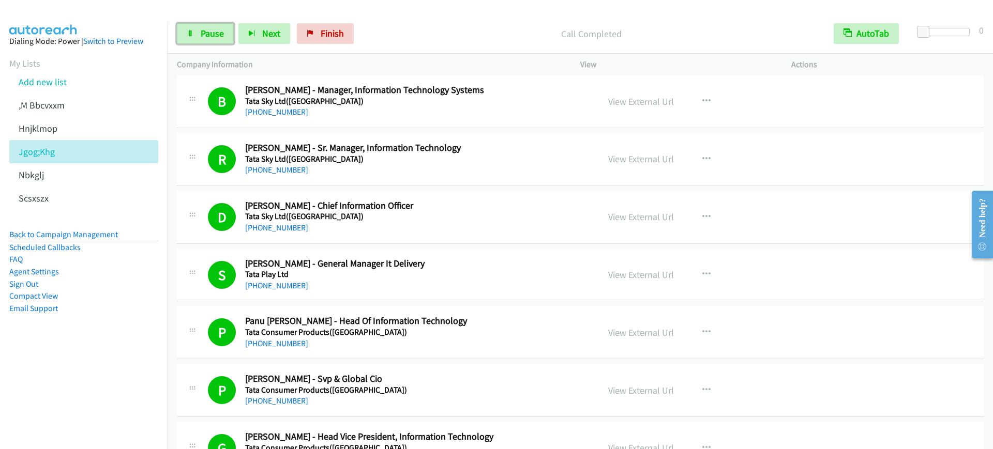
drag, startPoint x: 198, startPoint y: 35, endPoint x: 210, endPoint y: 61, distance: 28.0
click at [198, 35] on link "Pause" at bounding box center [205, 33] width 57 height 21
click at [192, 24] on link "Start Calls" at bounding box center [214, 33] width 74 height 21
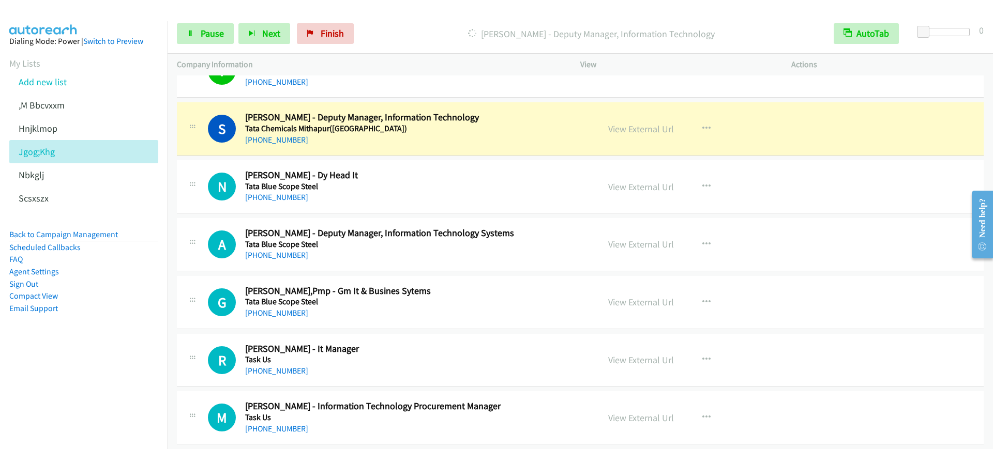
scroll to position [7757, 0]
click at [394, 140] on div "+91 98204 62998" at bounding box center [415, 139] width 340 height 12
click at [652, 123] on link "View External Url" at bounding box center [641, 129] width 66 height 12
click at [199, 42] on link "Pause" at bounding box center [205, 33] width 57 height 21
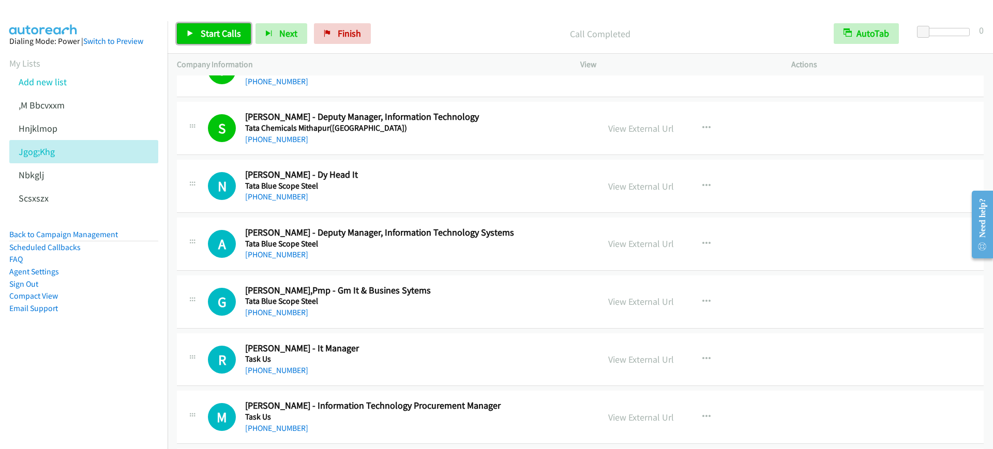
click at [233, 41] on link "Start Calls" at bounding box center [214, 33] width 74 height 21
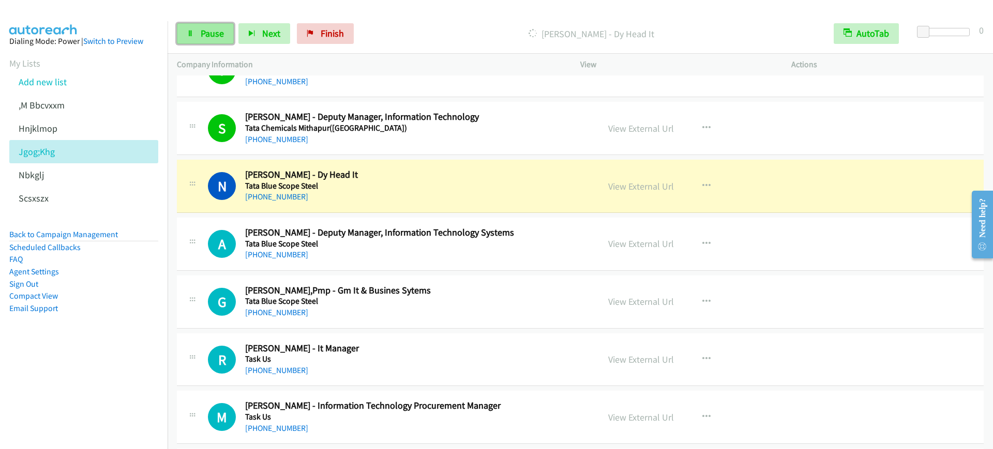
click at [204, 30] on span "Pause" at bounding box center [212, 33] width 23 height 12
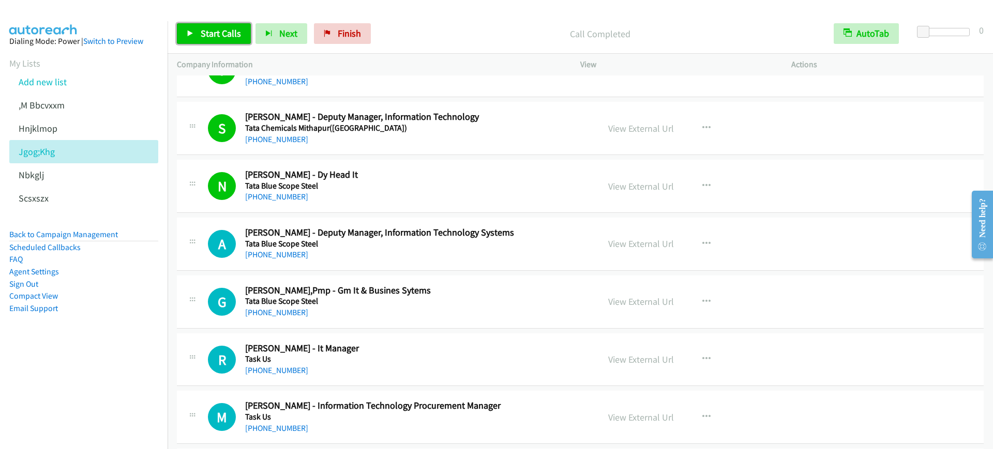
drag, startPoint x: 206, startPoint y: 37, endPoint x: 296, endPoint y: 10, distance: 94.6
click at [207, 37] on span "Start Calls" at bounding box center [221, 33] width 40 height 12
click at [463, 183] on h5 "Tata Blue Scope Steel" at bounding box center [415, 186] width 340 height 10
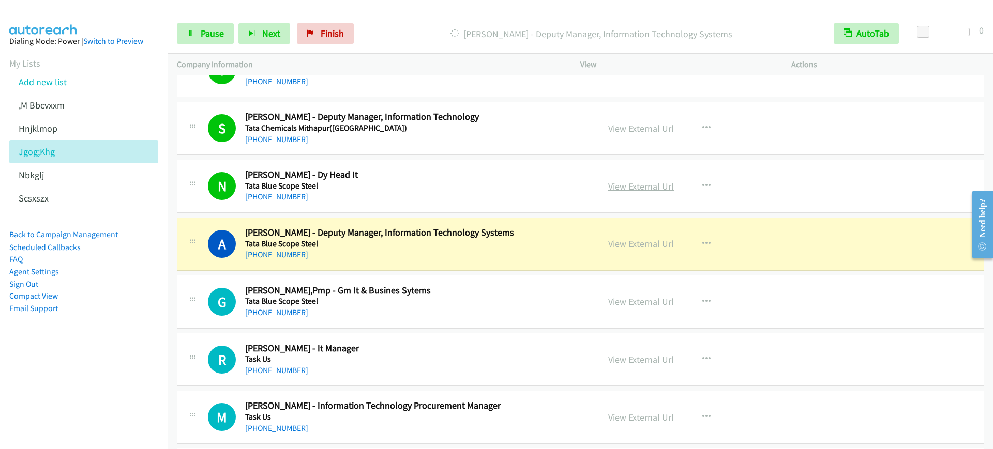
click at [632, 190] on link "View External Url" at bounding box center [641, 186] width 66 height 12
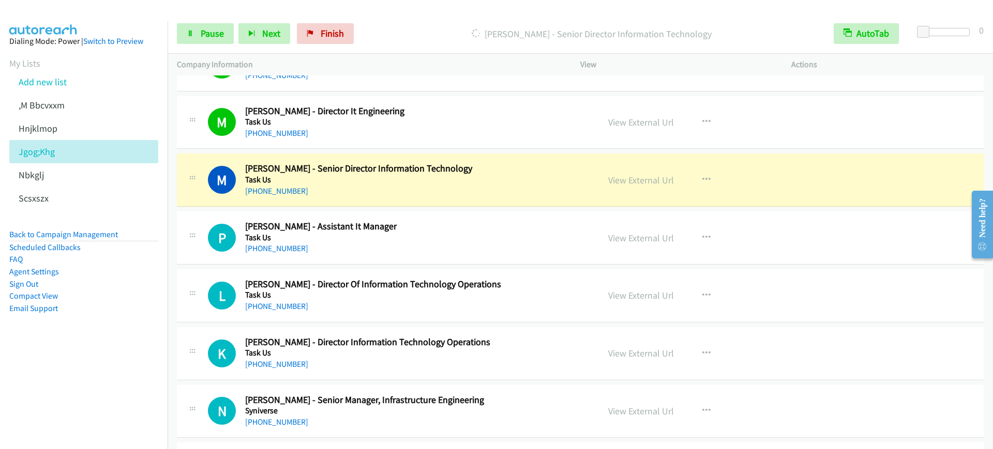
scroll to position [8338, 0]
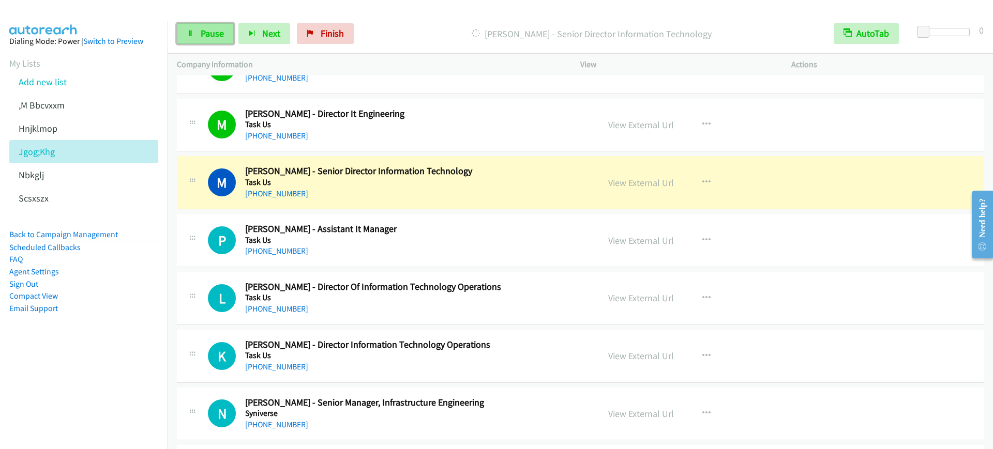
click at [211, 30] on span "Pause" at bounding box center [212, 33] width 23 height 12
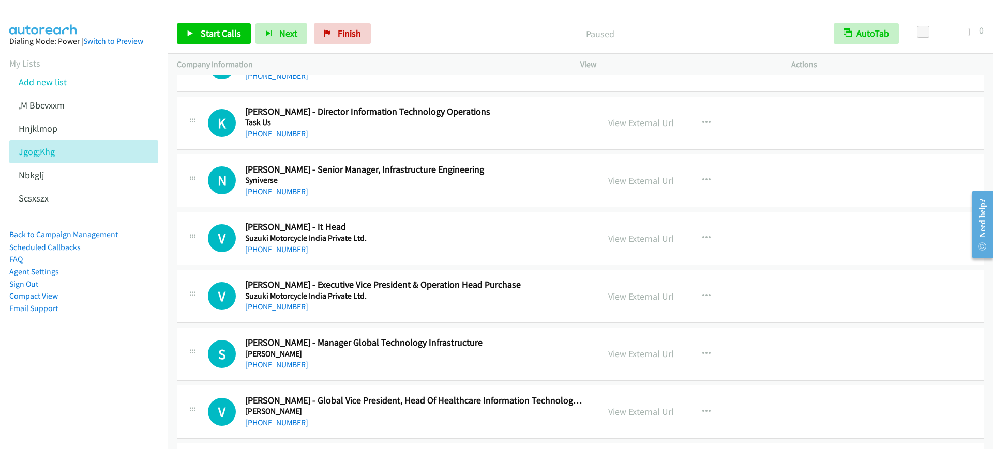
scroll to position [8532, 0]
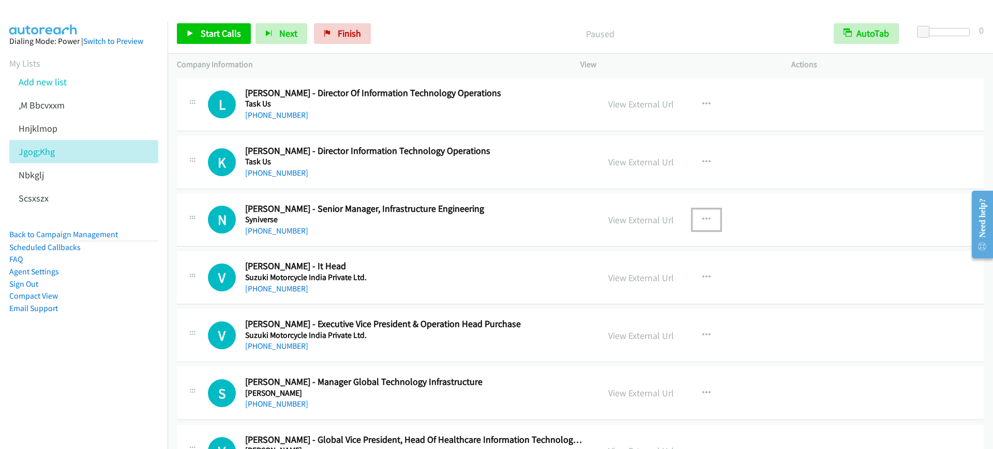
click at [702, 220] on icon "button" at bounding box center [706, 220] width 8 height 8
click at [640, 285] on link "Start Calls Here" at bounding box center [651, 287] width 138 height 21
click at [213, 32] on span "Start Calls" at bounding box center [221, 33] width 40 height 12
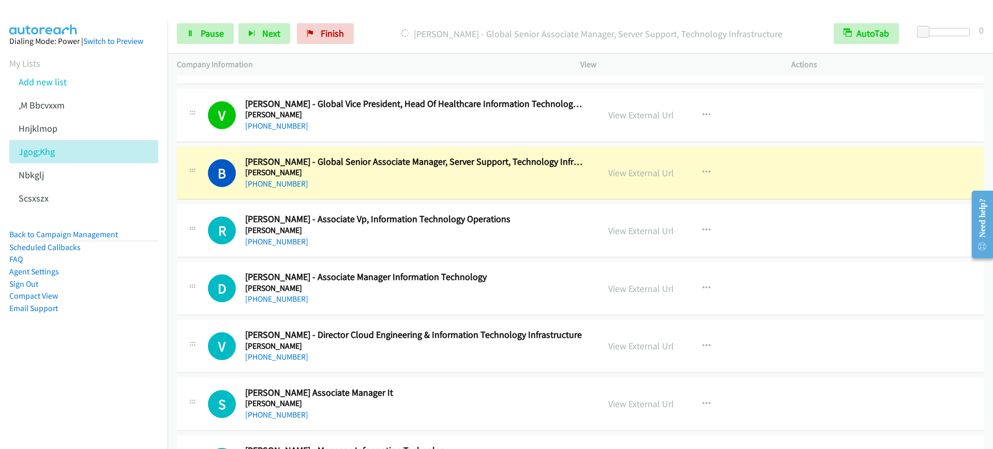
scroll to position [8920, 0]
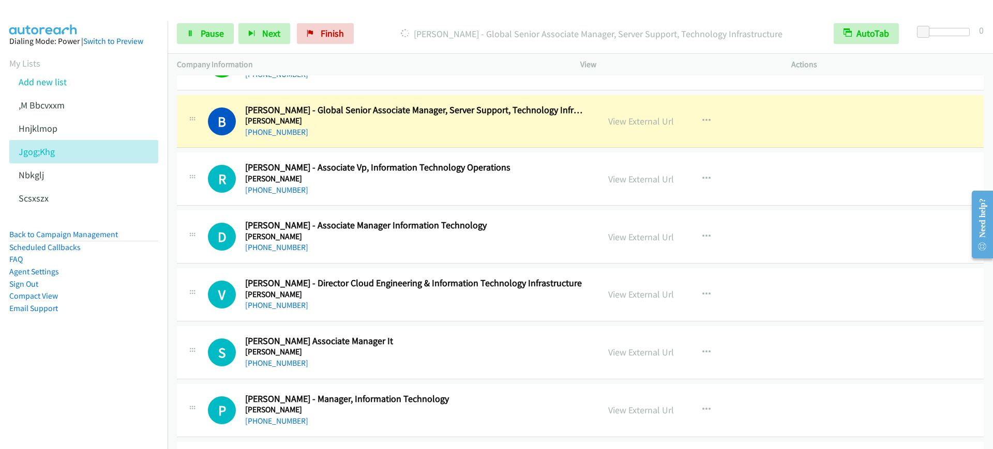
click at [206, 49] on div "Start Calls Pause Next Finish Dialing Balasundar Sagadaven - Global Senior Asso…" at bounding box center [580, 34] width 825 height 40
click at [210, 44] on div "Start Calls Pause Next Finish Dialing Balasundar Sagadaven - Global Senior Asso…" at bounding box center [580, 34] width 825 height 40
click at [218, 37] on span "Pause" at bounding box center [212, 33] width 23 height 12
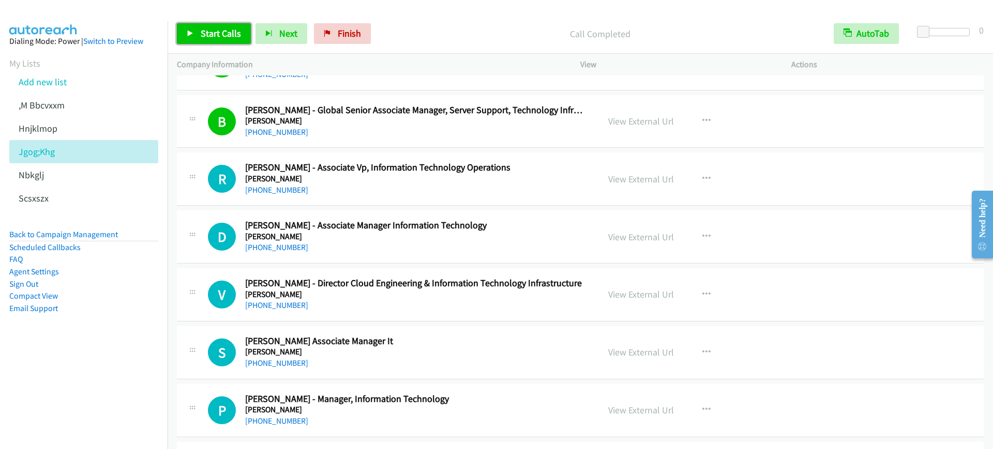
click at [237, 29] on span "Start Calls" at bounding box center [221, 33] width 40 height 12
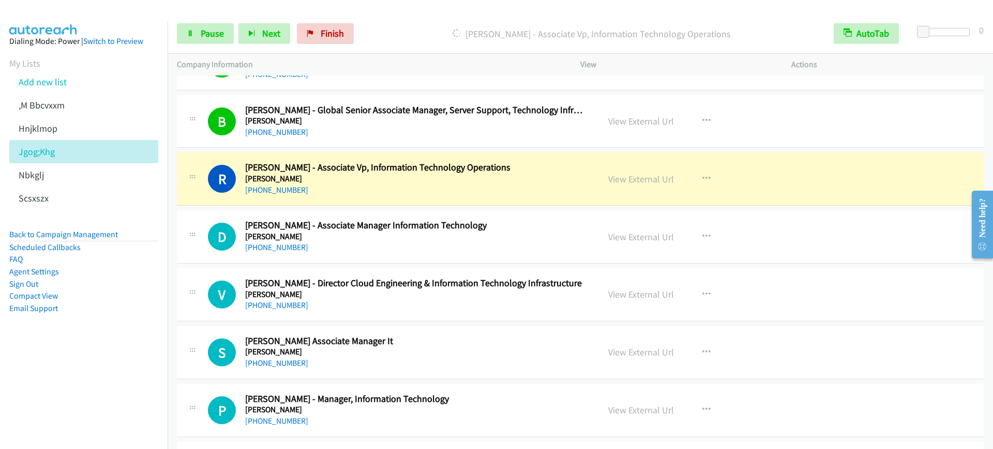
scroll to position [8985, 0]
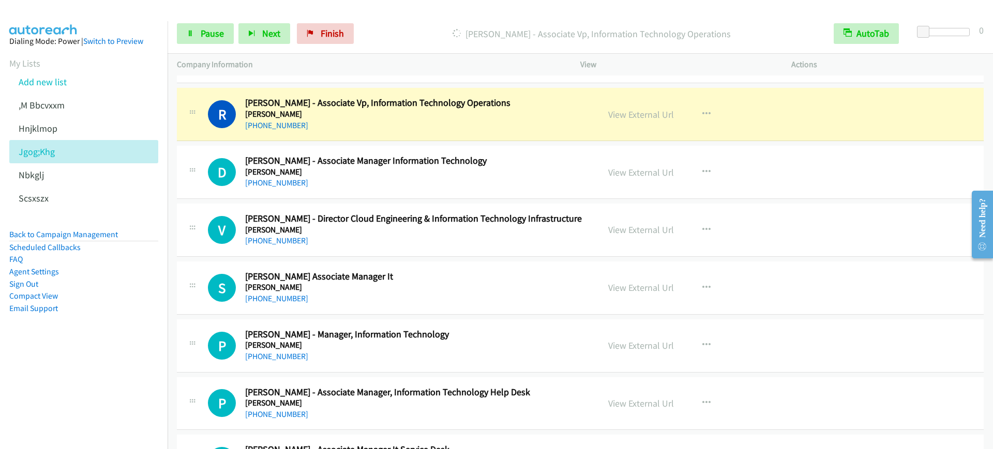
click at [410, 133] on div "R Callback Scheduled Ravichandran Rajendran - Associate Vp, Information Technol…" at bounding box center [580, 114] width 807 height 53
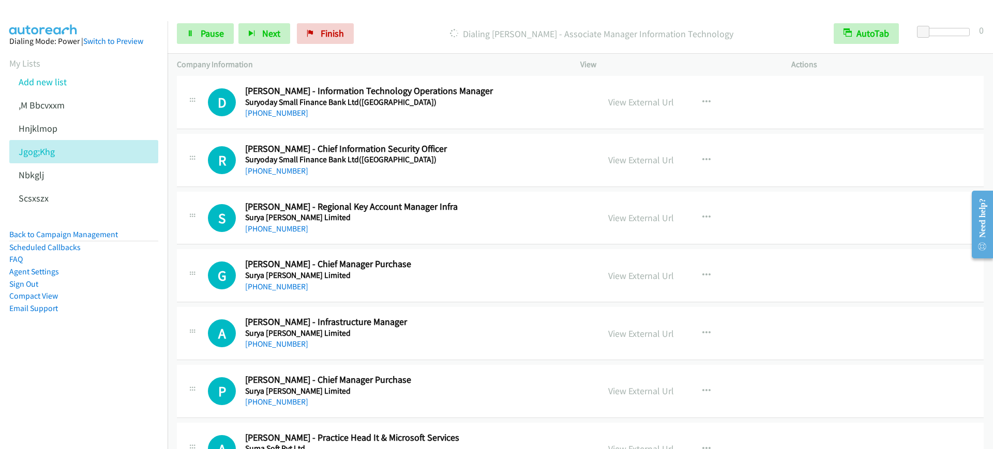
scroll to position [10665, 0]
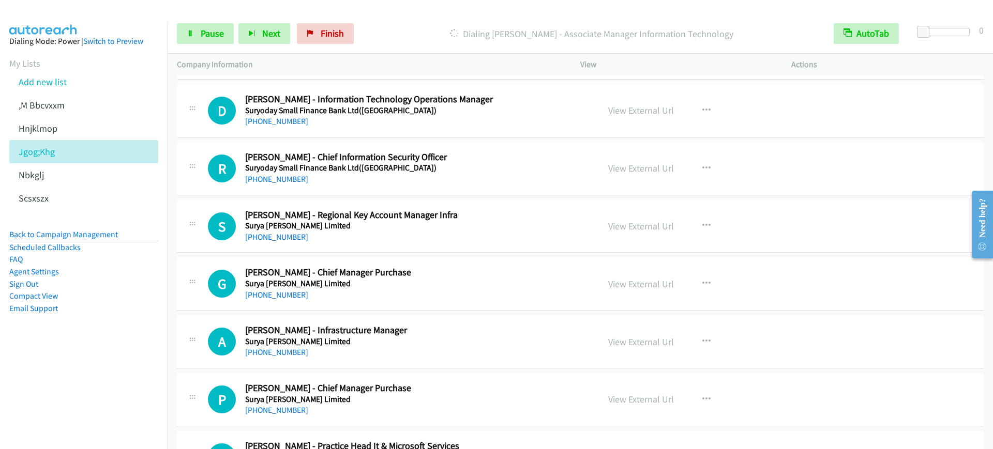
click at [426, 174] on div "+91 98216 36062" at bounding box center [415, 179] width 340 height 12
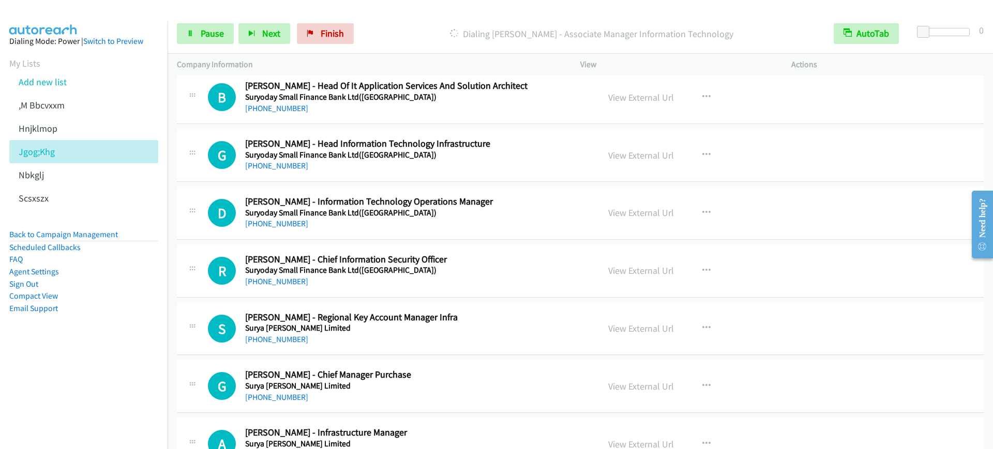
scroll to position [10536, 0]
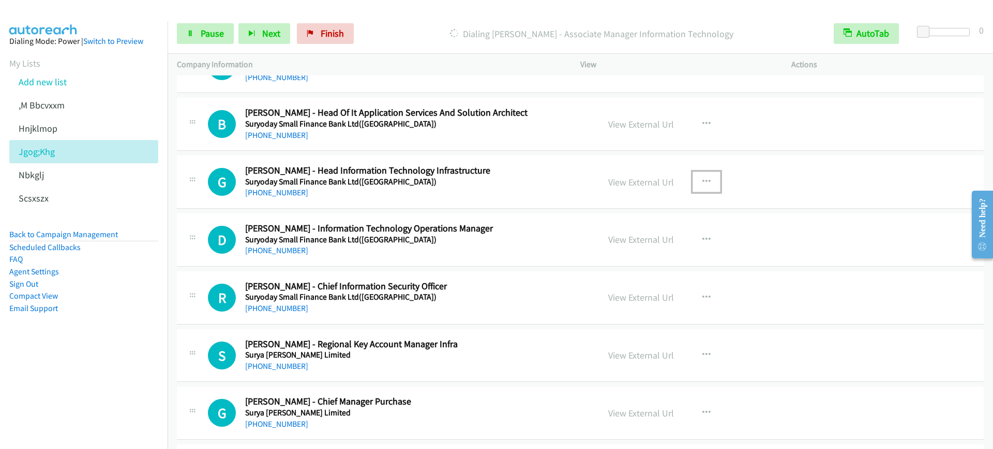
click at [705, 183] on icon "button" at bounding box center [706, 182] width 8 height 8
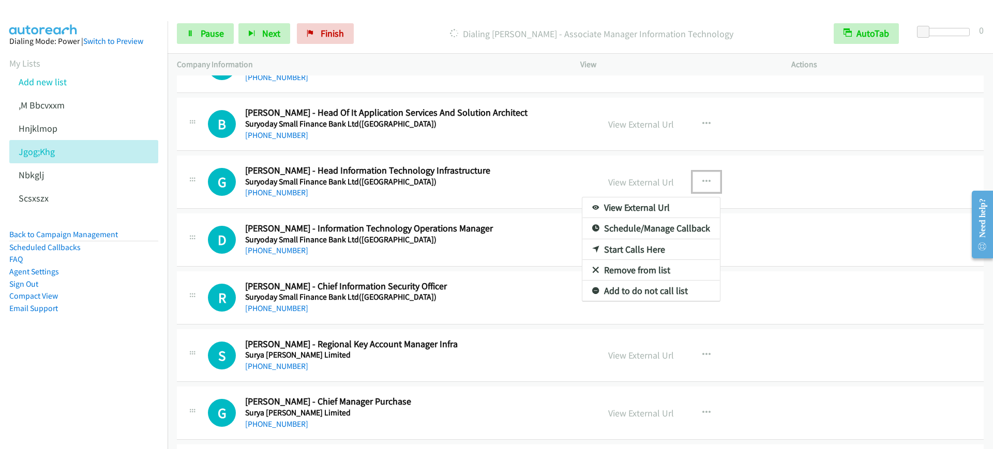
click at [632, 248] on link "Start Calls Here" at bounding box center [651, 249] width 138 height 21
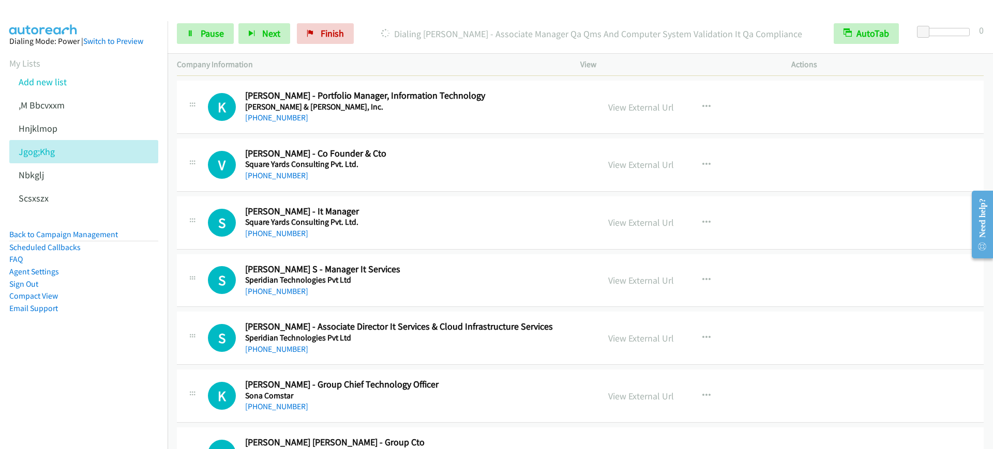
scroll to position [11182, 0]
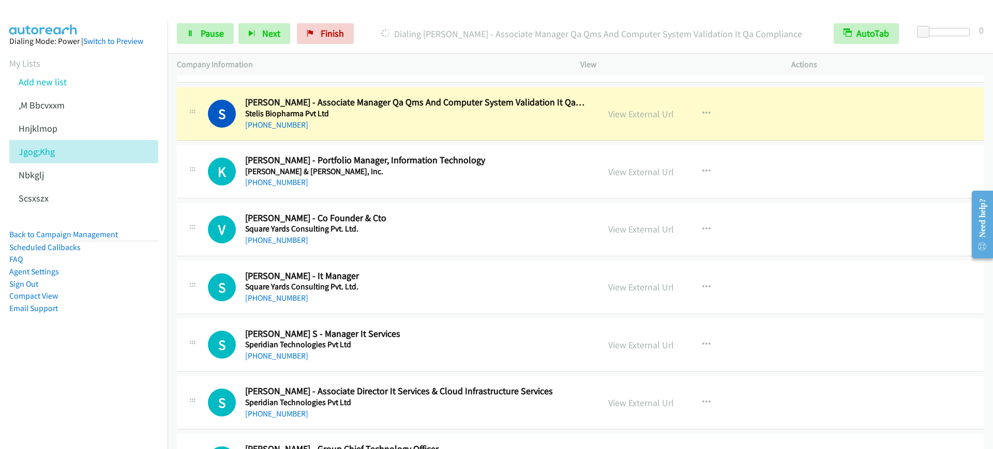
click at [381, 131] on div "S Callback Scheduled Subbarayudu Thippaluru - Associate Manager Qa Qms And Comp…" at bounding box center [580, 113] width 807 height 53
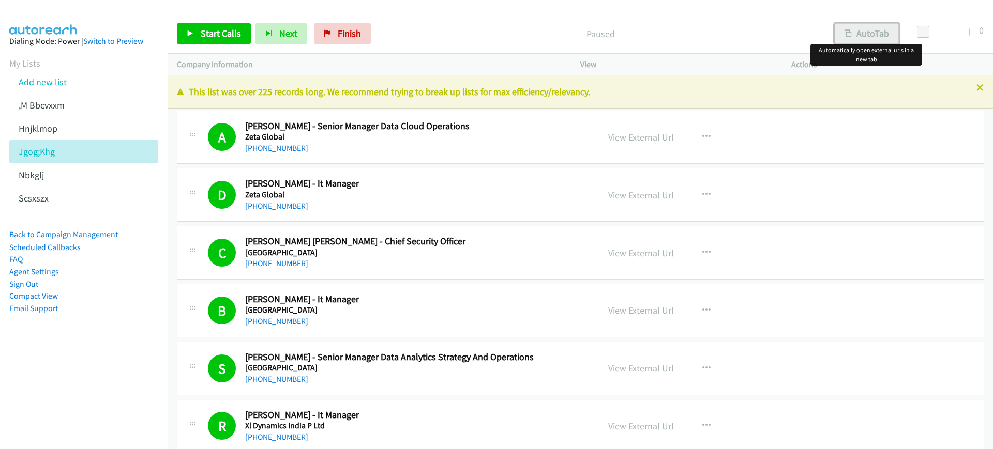
click at [881, 31] on button "AutoTab" at bounding box center [867, 33] width 64 height 21
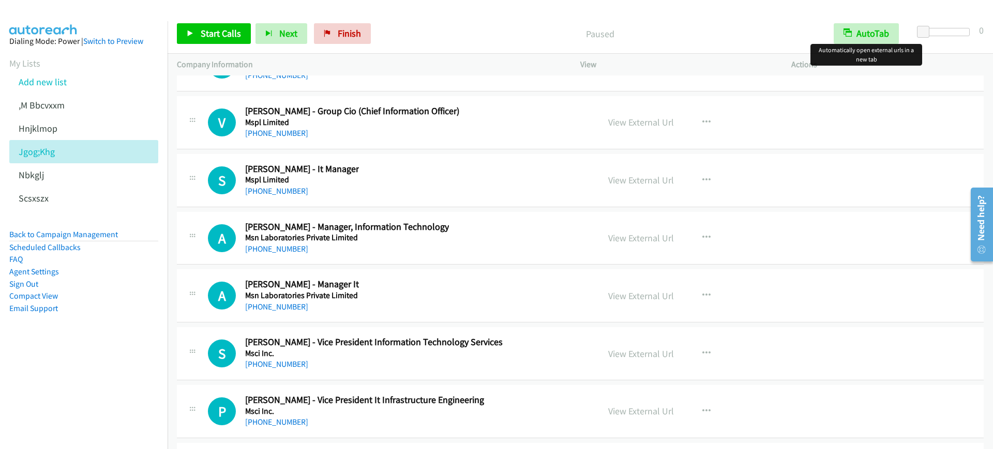
scroll to position [31004, 0]
click at [702, 177] on icon "button" at bounding box center [706, 181] width 8 height 8
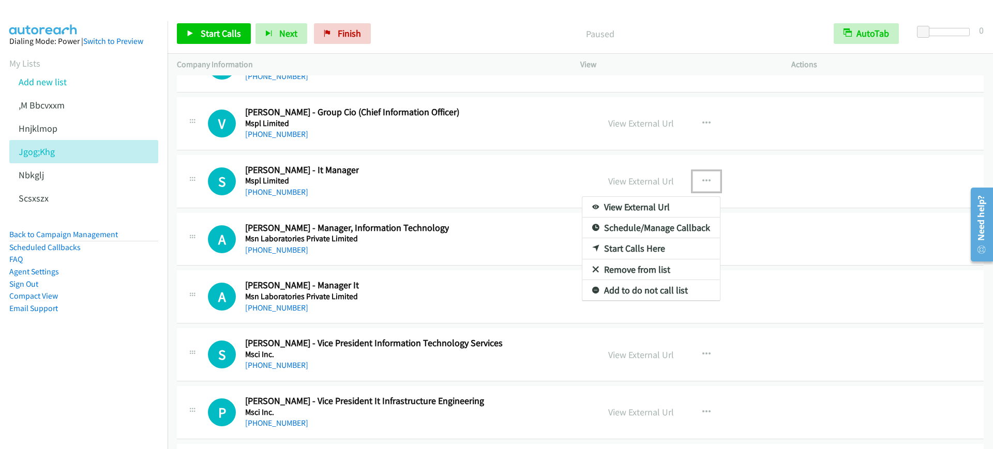
click at [643, 254] on link "Start Calls Here" at bounding box center [651, 248] width 138 height 21
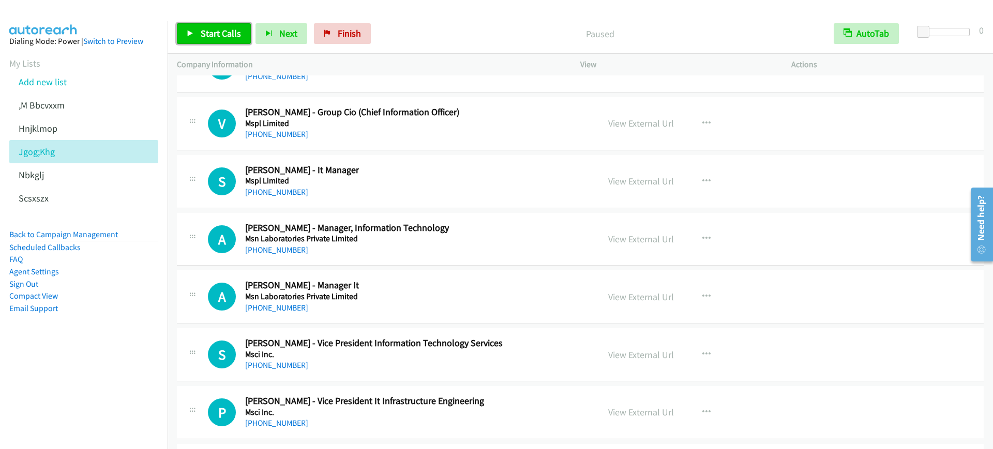
click at [199, 28] on link "Start Calls" at bounding box center [214, 33] width 74 height 21
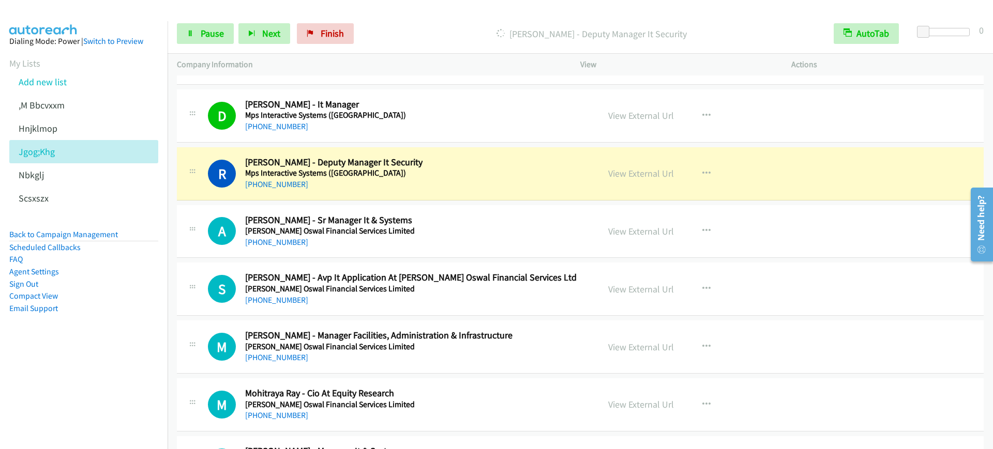
scroll to position [31651, 0]
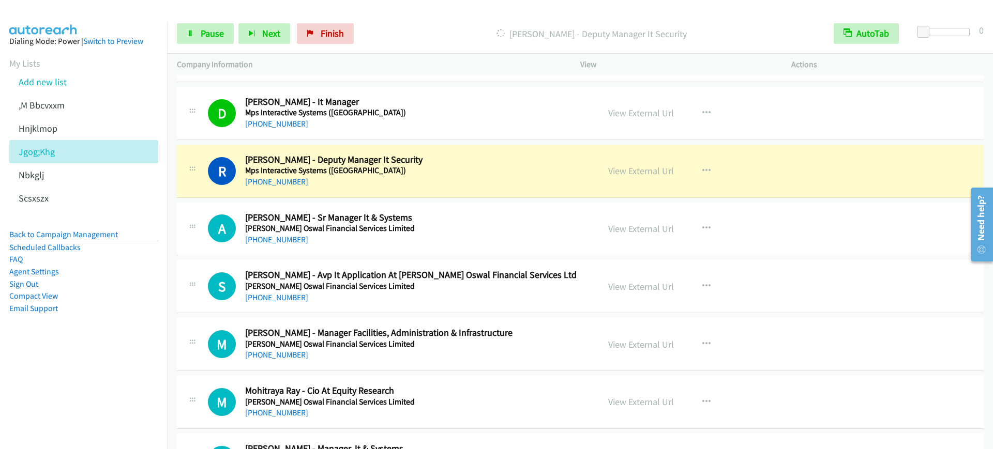
click at [450, 182] on div "R Callback Scheduled Rohtas Prajapati - Deputy Manager It Security Mps Interact…" at bounding box center [399, 171] width 382 height 34
click at [215, 36] on span "Pause" at bounding box center [212, 33] width 23 height 12
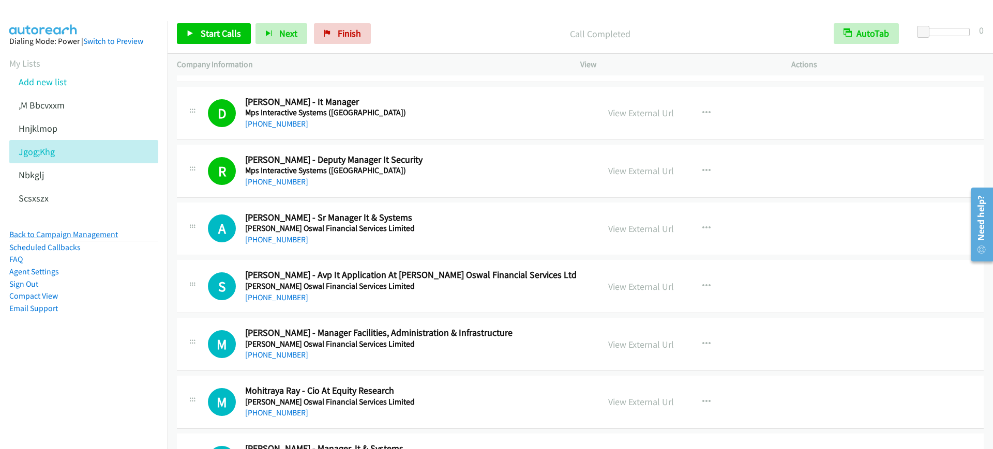
click at [112, 234] on link "Back to Campaign Management" at bounding box center [63, 235] width 109 height 10
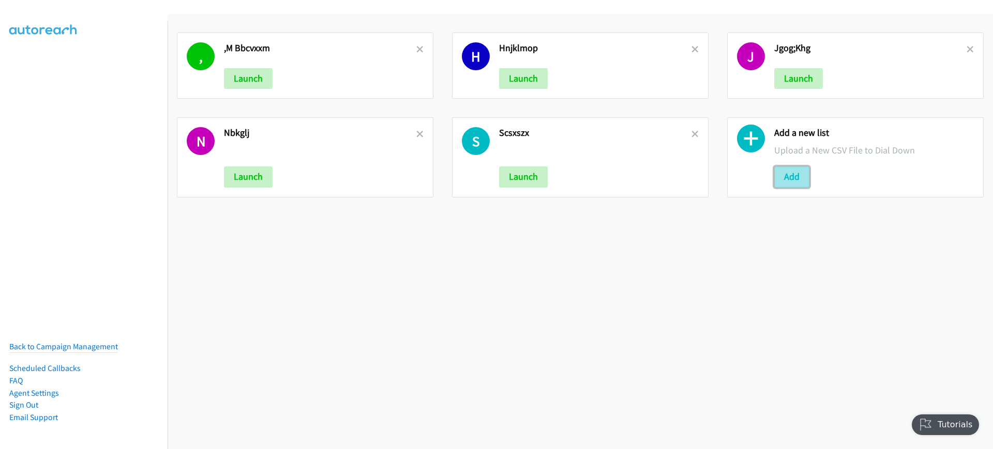
click at [799, 177] on button "Add" at bounding box center [791, 177] width 35 height 21
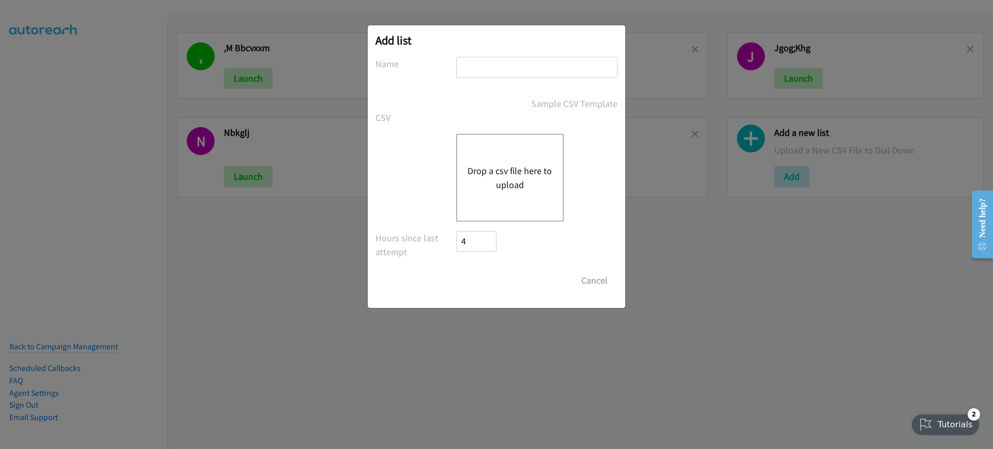
click at [487, 188] on button "Drop a csv file here to upload" at bounding box center [509, 178] width 85 height 28
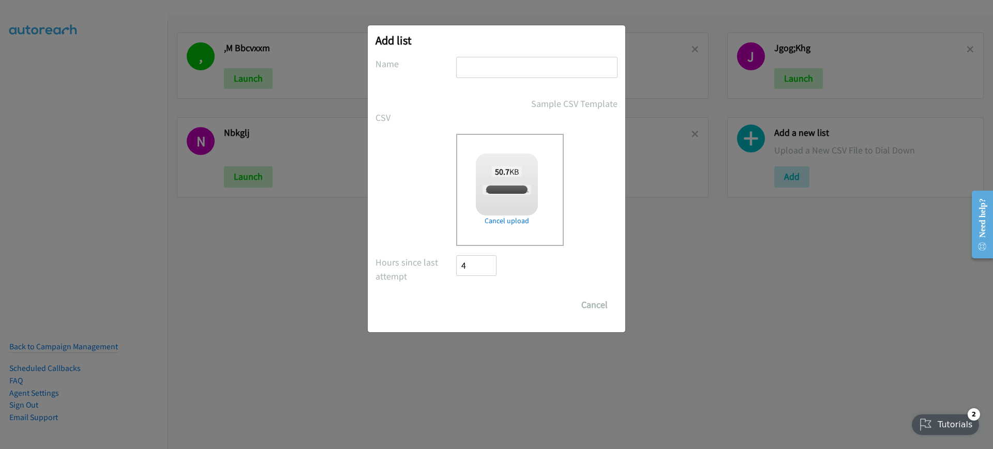
checkbox input "true"
click at [541, 64] on input "text" at bounding box center [536, 67] width 161 height 21
type input "hhkjlkj"
click at [479, 311] on input "Save List" at bounding box center [483, 305] width 54 height 21
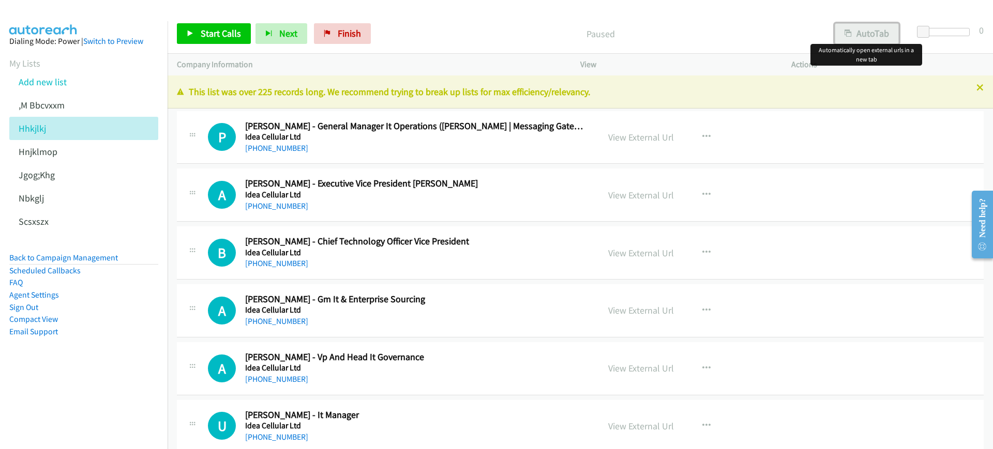
click at [880, 31] on button "AutoTab" at bounding box center [867, 33] width 64 height 21
click at [628, 133] on link "View External Url" at bounding box center [641, 137] width 66 height 12
click at [216, 28] on span "Start Calls" at bounding box center [221, 33] width 40 height 12
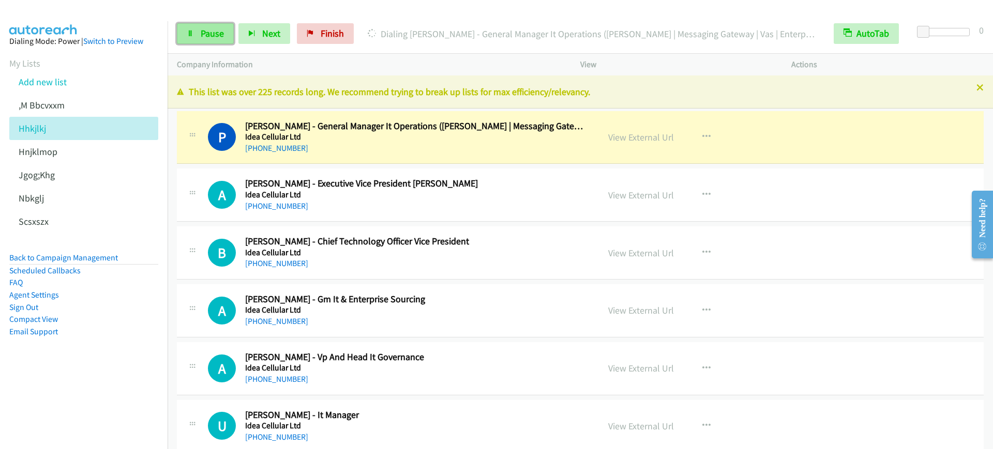
click at [207, 36] on span "Pause" at bounding box center [212, 33] width 23 height 12
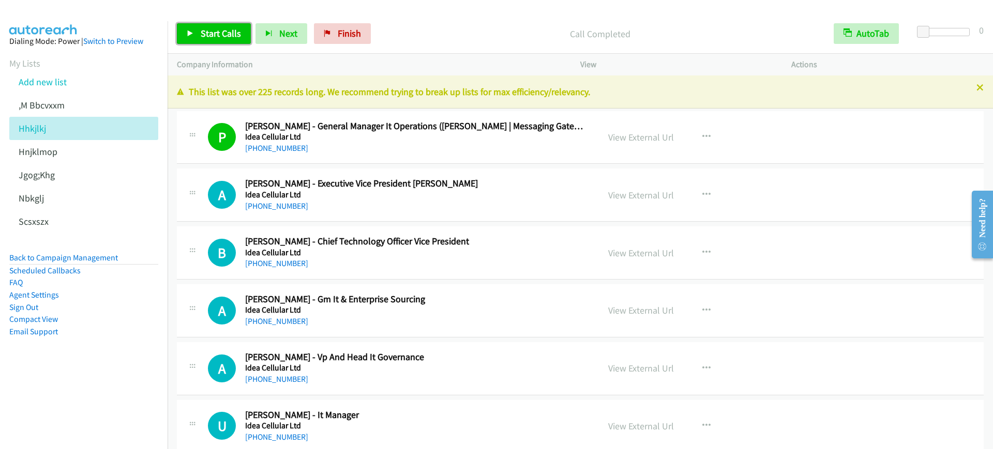
click at [229, 36] on span "Start Calls" at bounding box center [221, 33] width 40 height 12
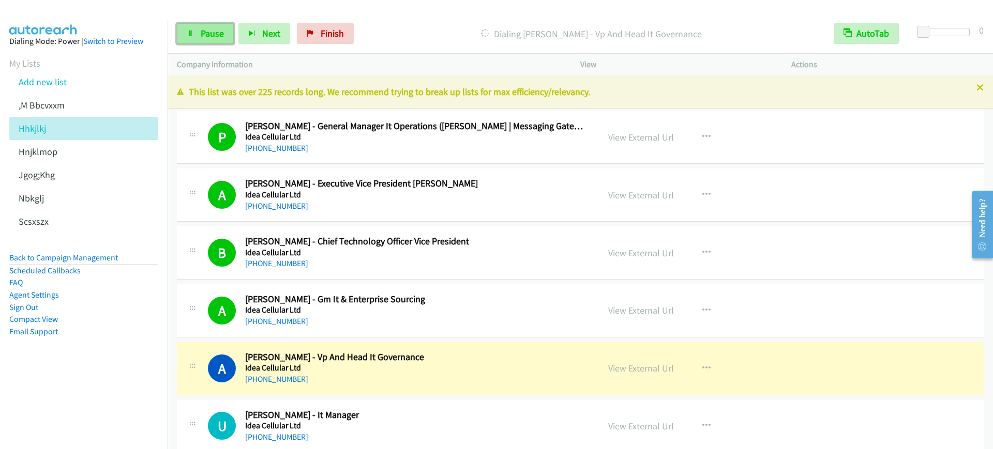
click at [209, 37] on span "Pause" at bounding box center [212, 33] width 23 height 12
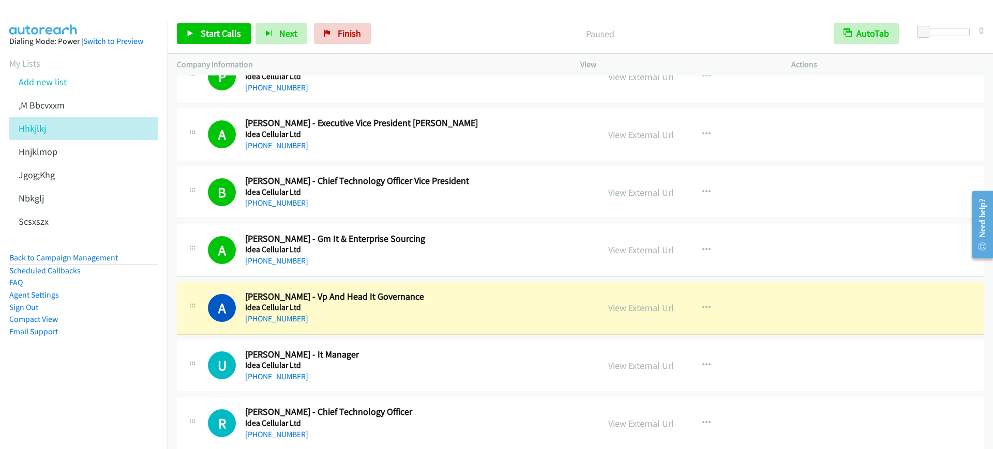
scroll to position [129, 0]
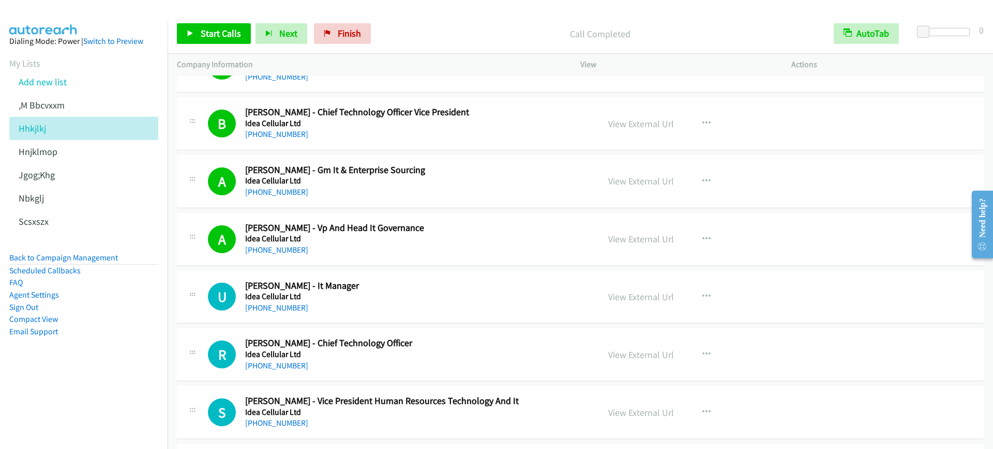
click at [433, 251] on div "[PHONE_NUMBER]" at bounding box center [415, 250] width 340 height 12
click at [223, 24] on link "Start Calls" at bounding box center [214, 33] width 74 height 21
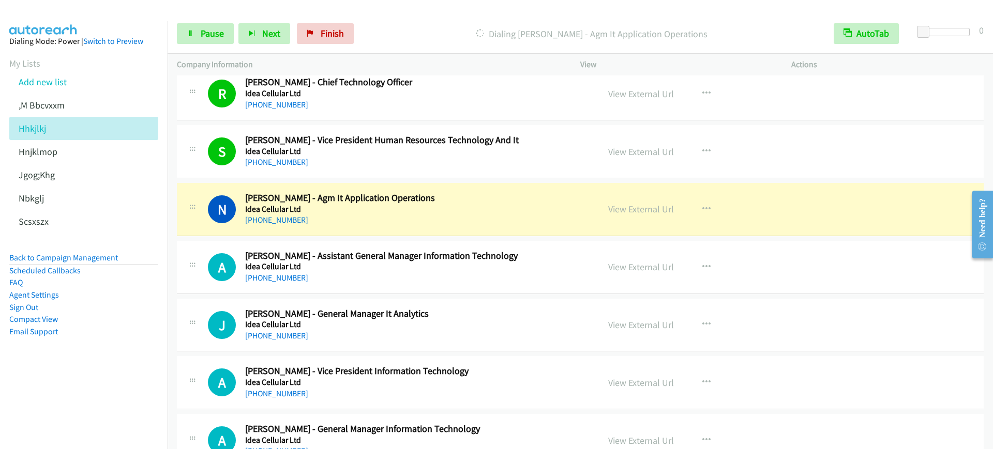
scroll to position [388, 0]
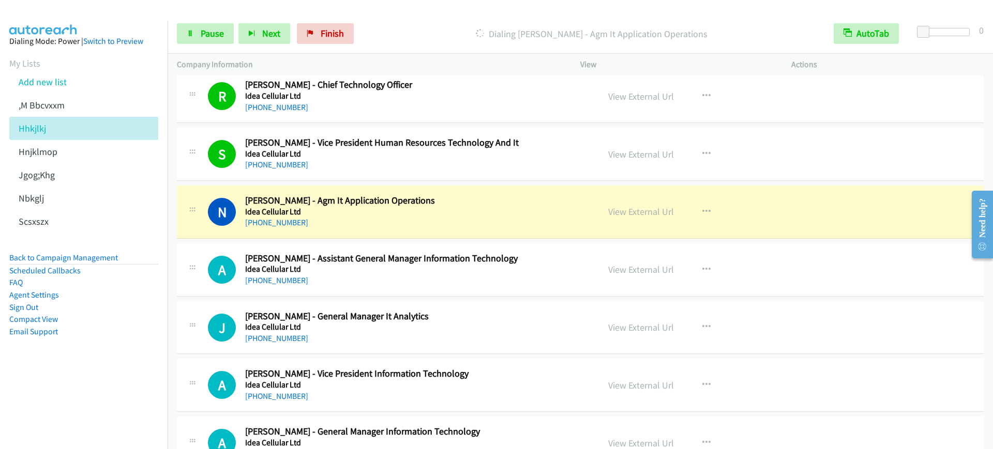
click at [459, 233] on div "N Callback Scheduled [PERSON_NAME] - Agm It Application Operations Idea Cellula…" at bounding box center [580, 212] width 807 height 53
click at [170, 46] on div "Start Calls Pause Next Finish Dialing [PERSON_NAME] - Agm It Application Operat…" at bounding box center [580, 34] width 825 height 40
click at [196, 27] on link "Pause" at bounding box center [205, 33] width 57 height 21
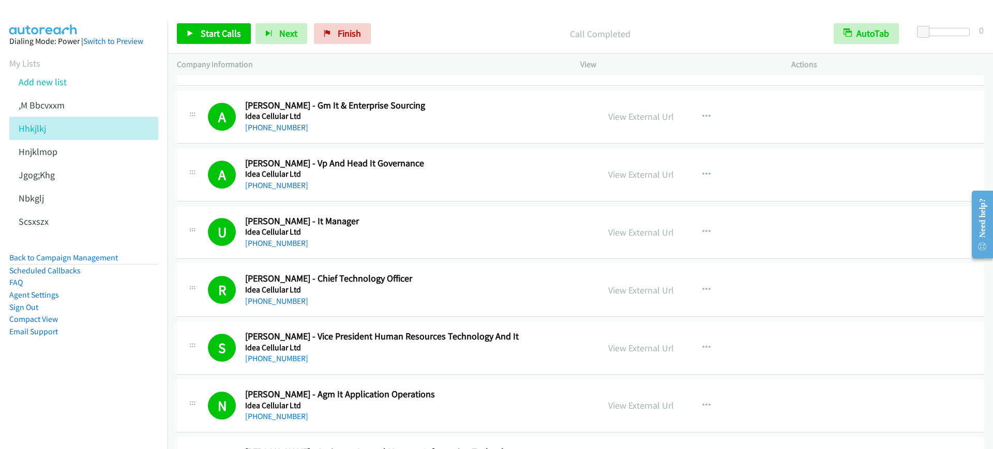
click at [424, 195] on div "A Callback Scheduled [PERSON_NAME] - Vp And Head It Governance Idea Cellular Lt…" at bounding box center [580, 174] width 807 height 53
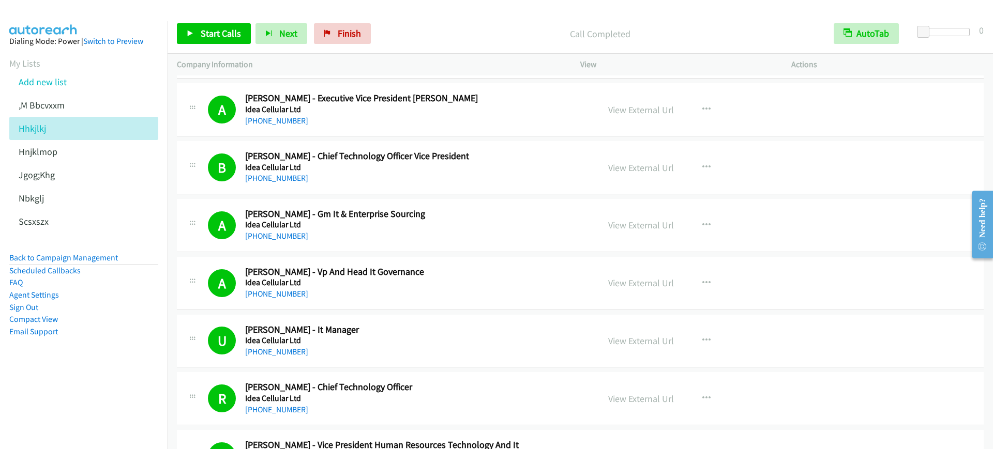
scroll to position [65, 0]
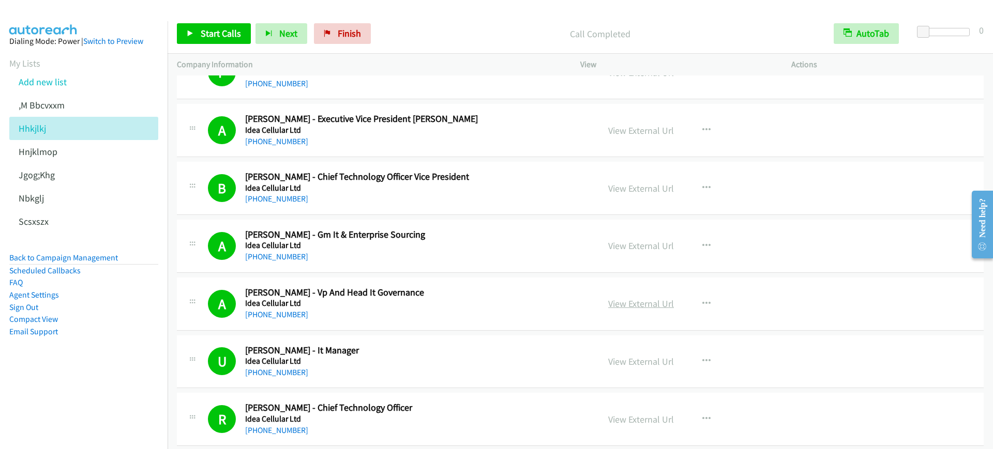
click at [653, 309] on link "View External Url" at bounding box center [641, 304] width 66 height 12
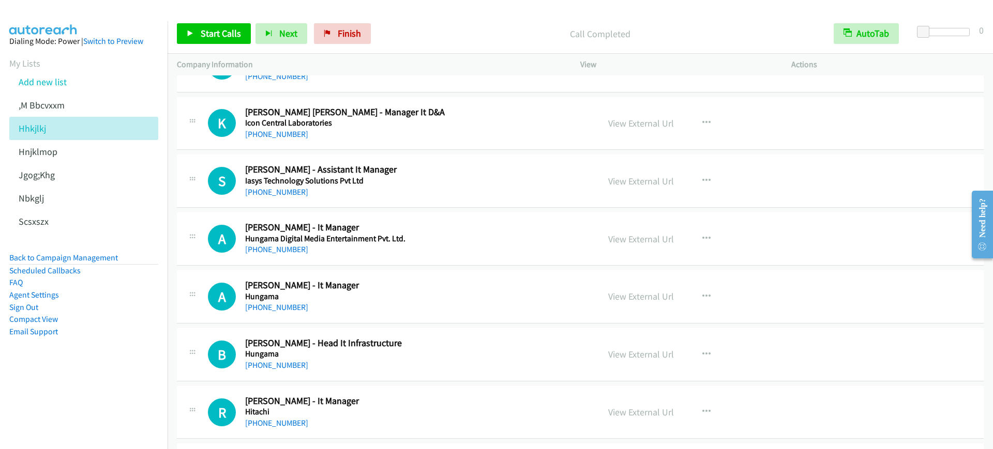
scroll to position [1293, 0]
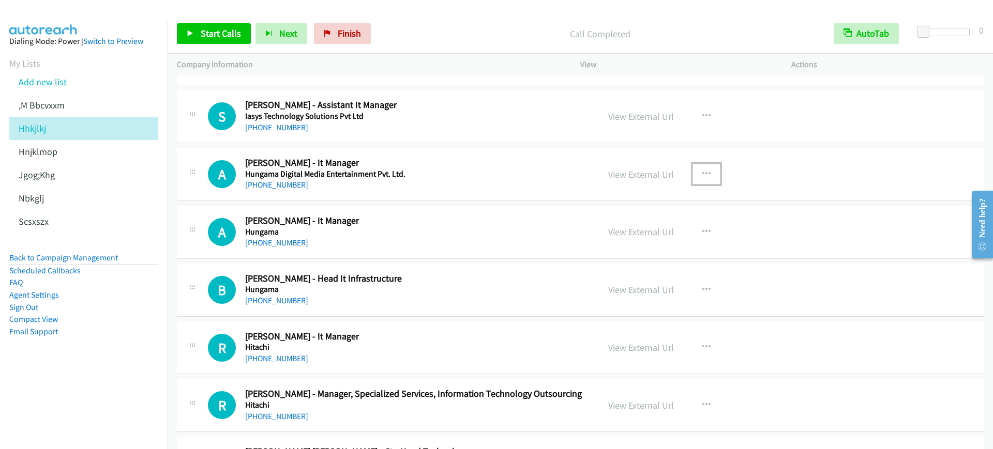
click at [702, 172] on icon "button" at bounding box center [706, 174] width 8 height 8
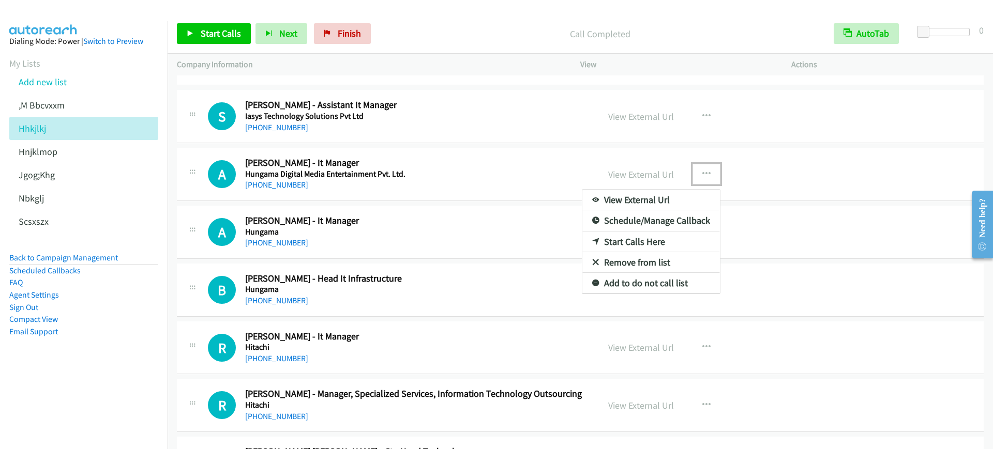
click at [622, 245] on link "Start Calls Here" at bounding box center [651, 242] width 138 height 21
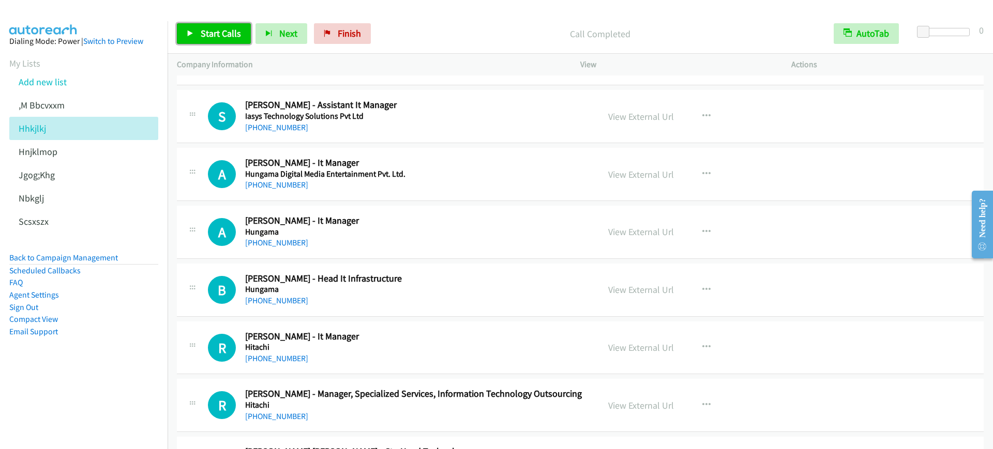
click at [195, 36] on link "Start Calls" at bounding box center [214, 33] width 74 height 21
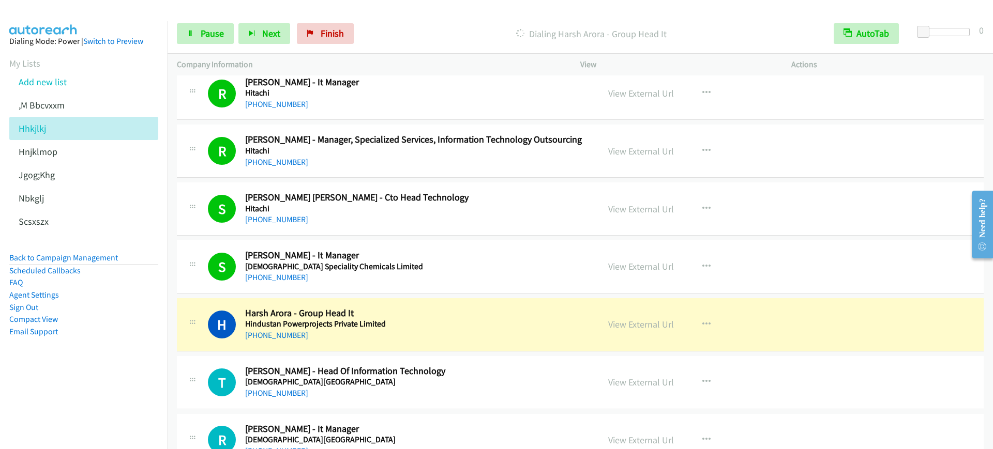
scroll to position [1681, 0]
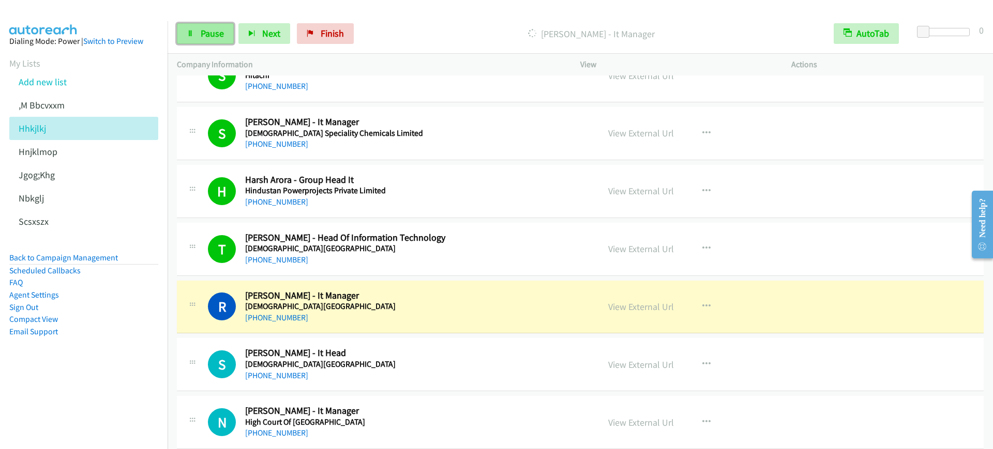
click at [207, 25] on link "Pause" at bounding box center [205, 33] width 57 height 21
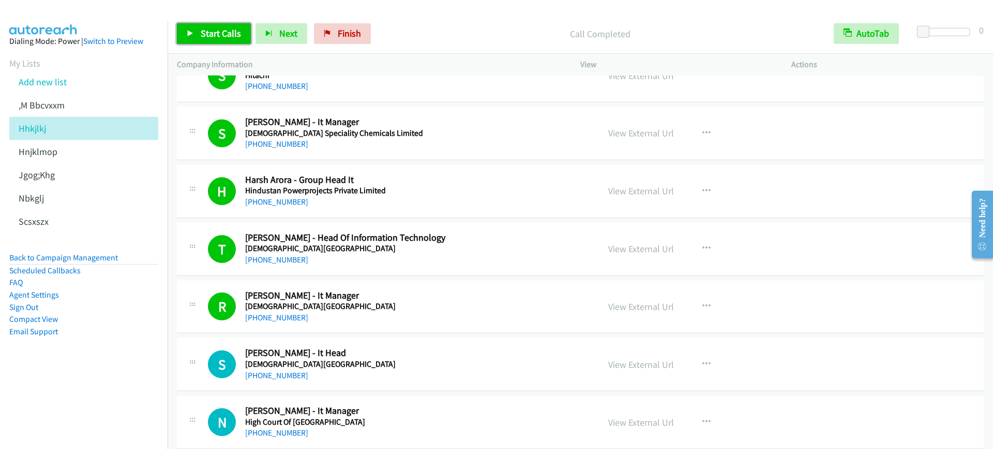
click at [204, 38] on span "Start Calls" at bounding box center [221, 33] width 40 height 12
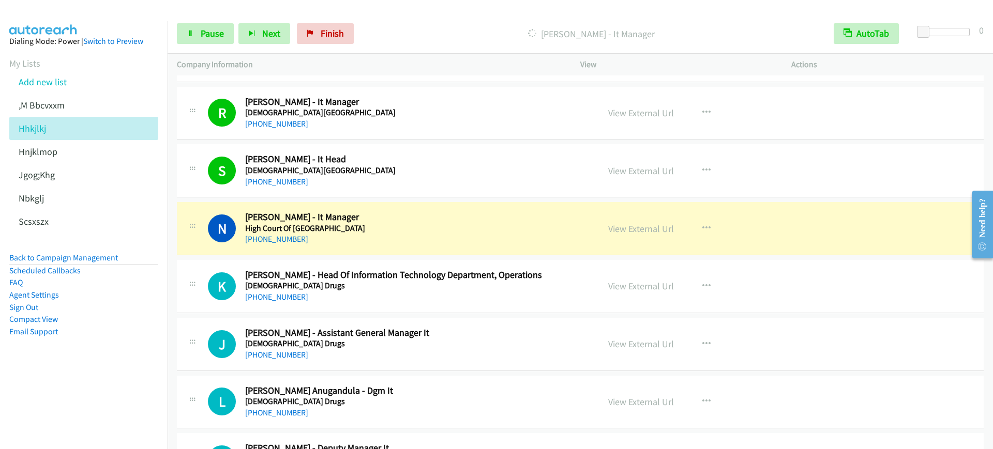
scroll to position [1939, 0]
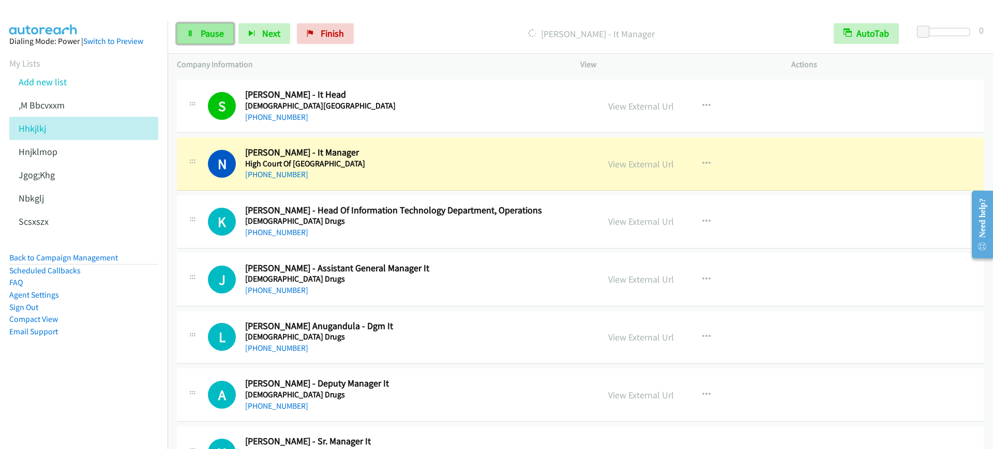
click at [205, 40] on link "Pause" at bounding box center [205, 33] width 57 height 21
